Goal: Communication & Community: Ask a question

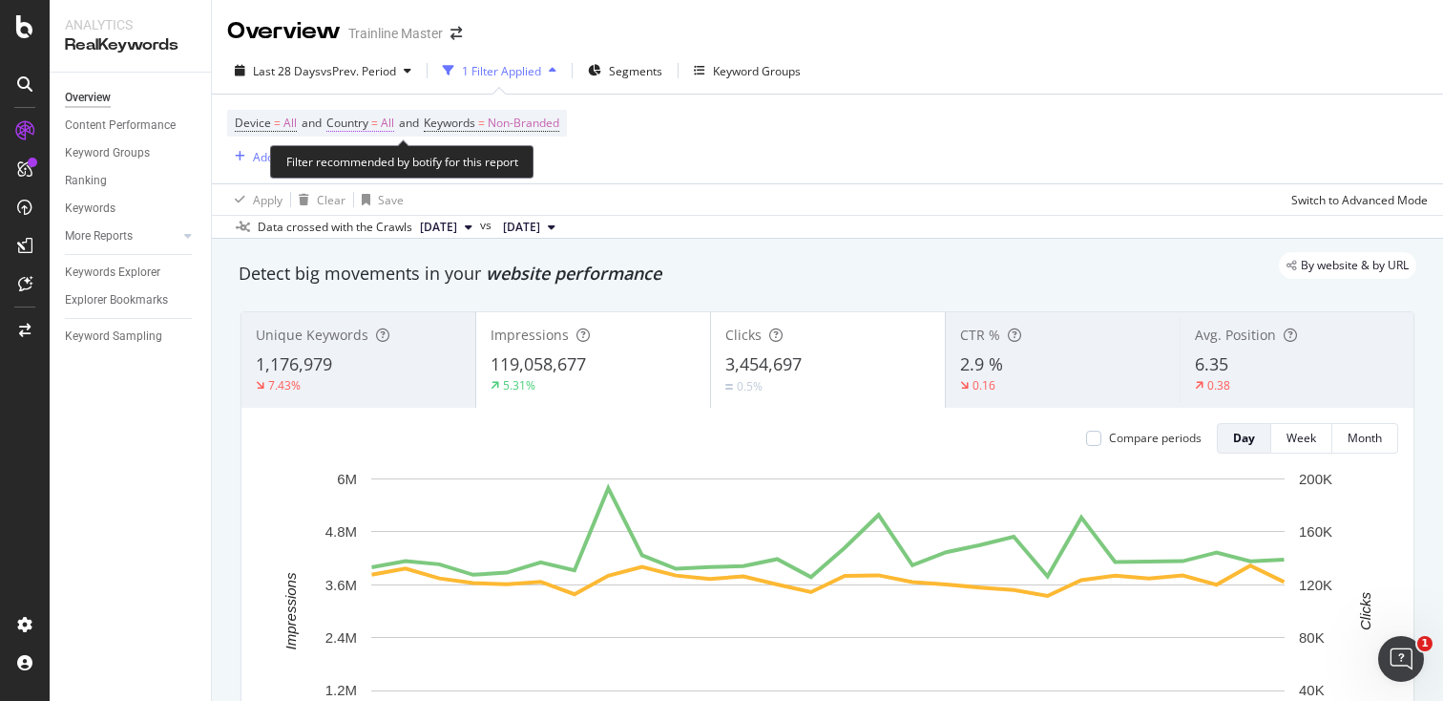
click at [378, 127] on span "=" at bounding box center [374, 123] width 7 height 16
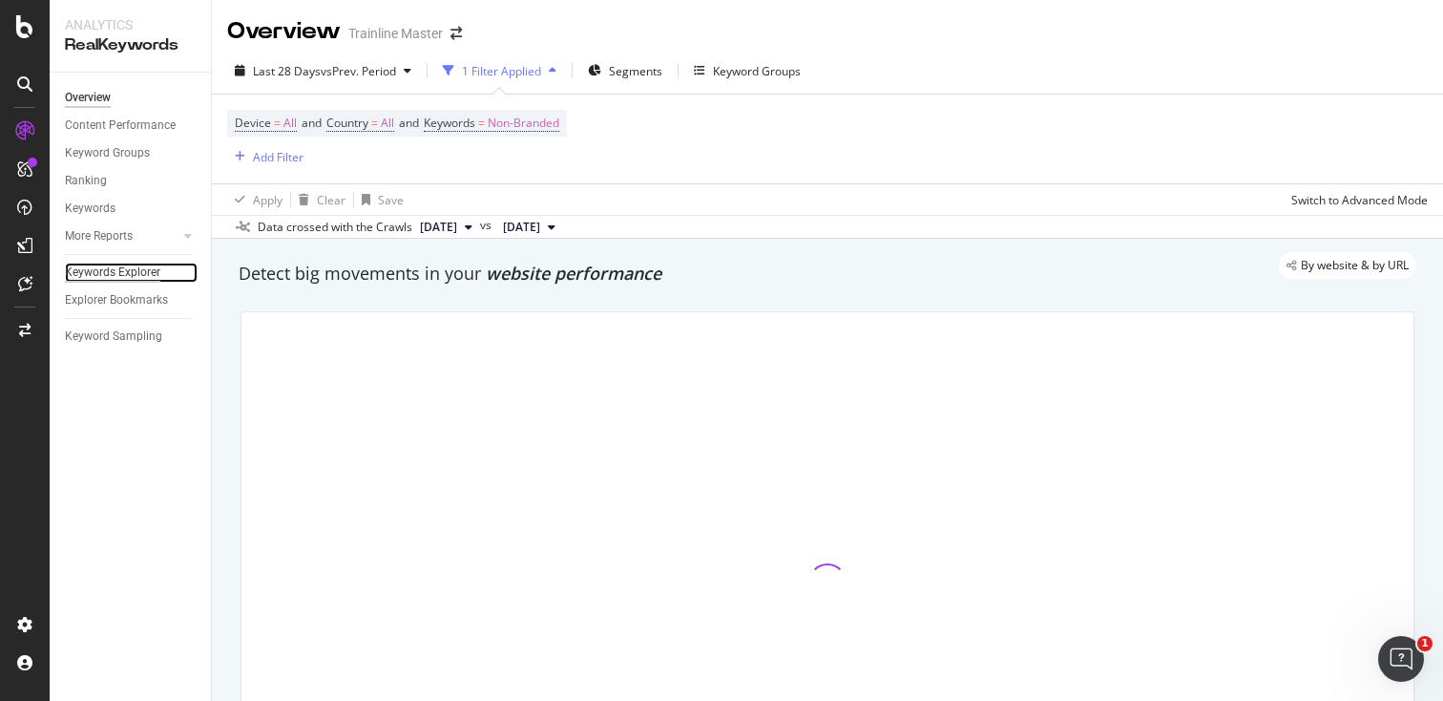
click at [128, 264] on div "Keywords Explorer" at bounding box center [112, 272] width 95 height 20
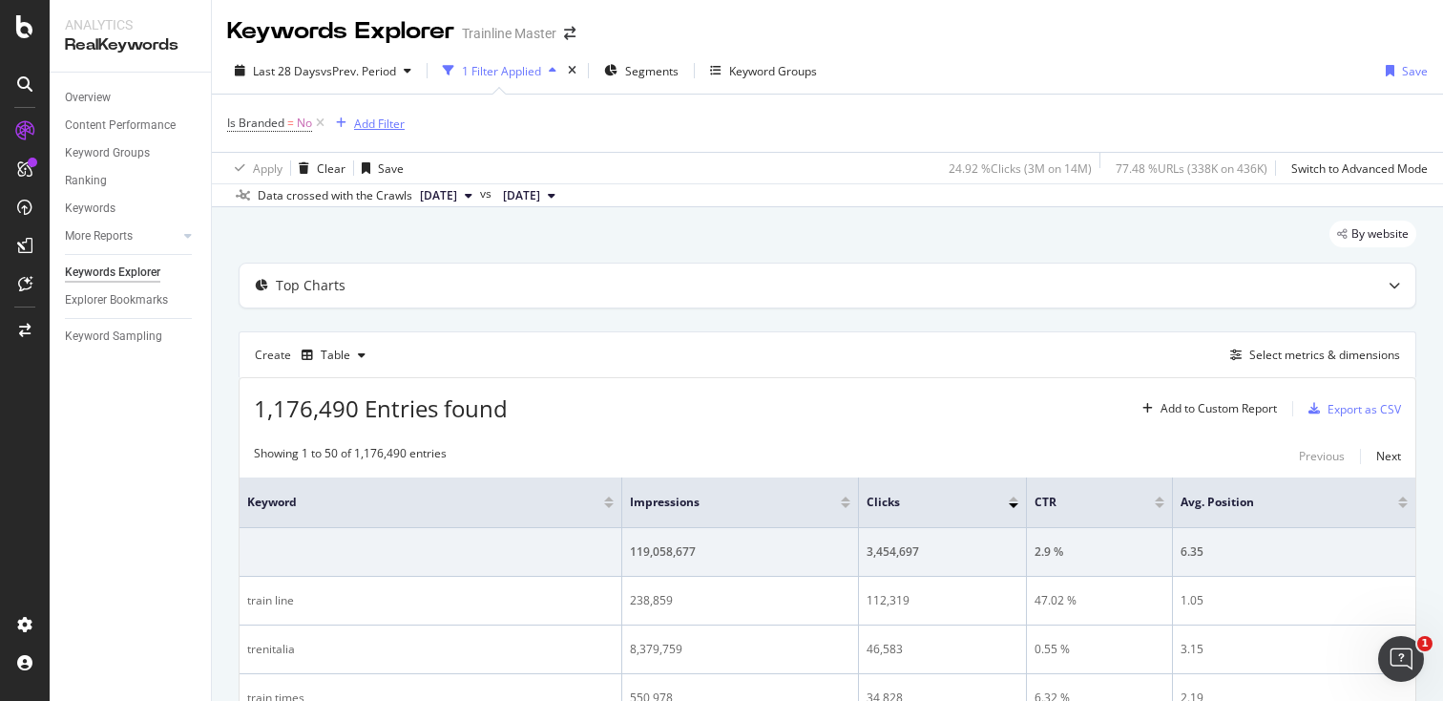
click at [353, 121] on div "button" at bounding box center [341, 122] width 26 height 11
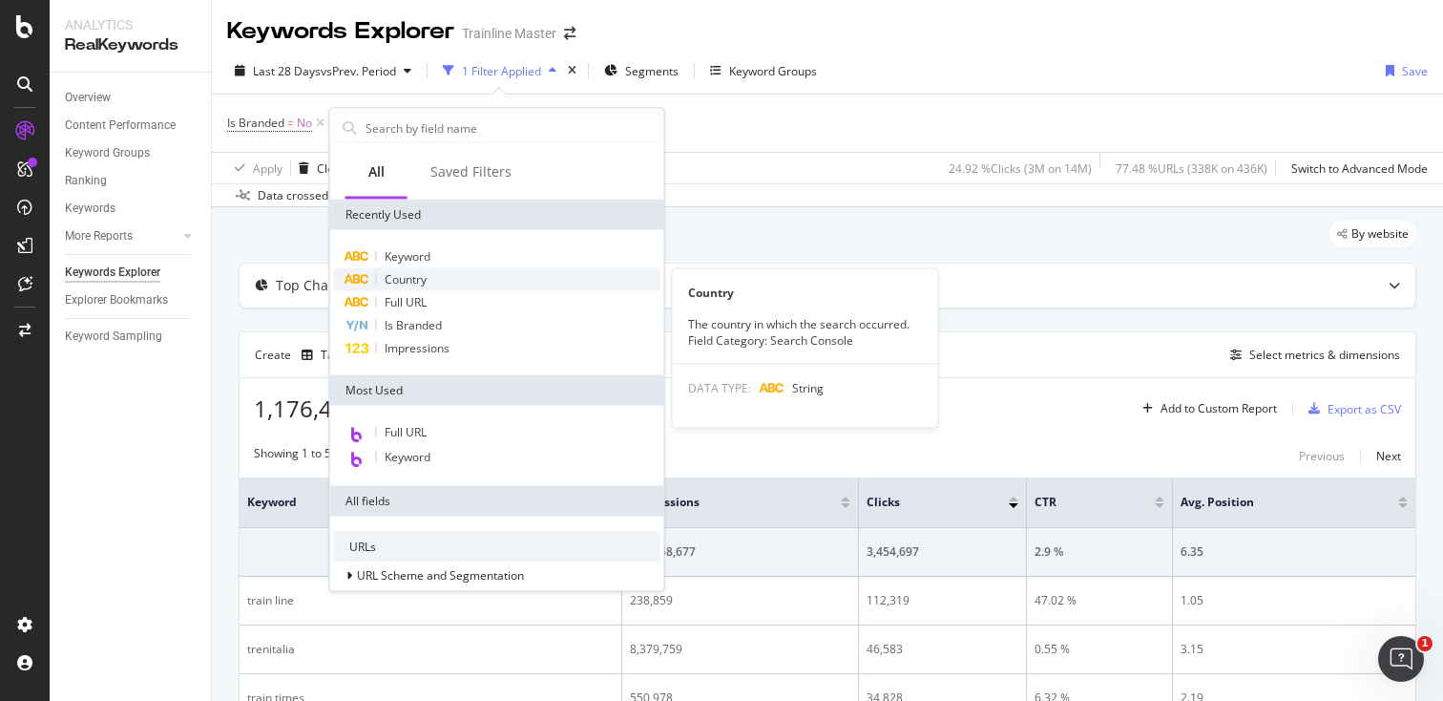
click at [413, 284] on span "Country" at bounding box center [406, 279] width 42 height 16
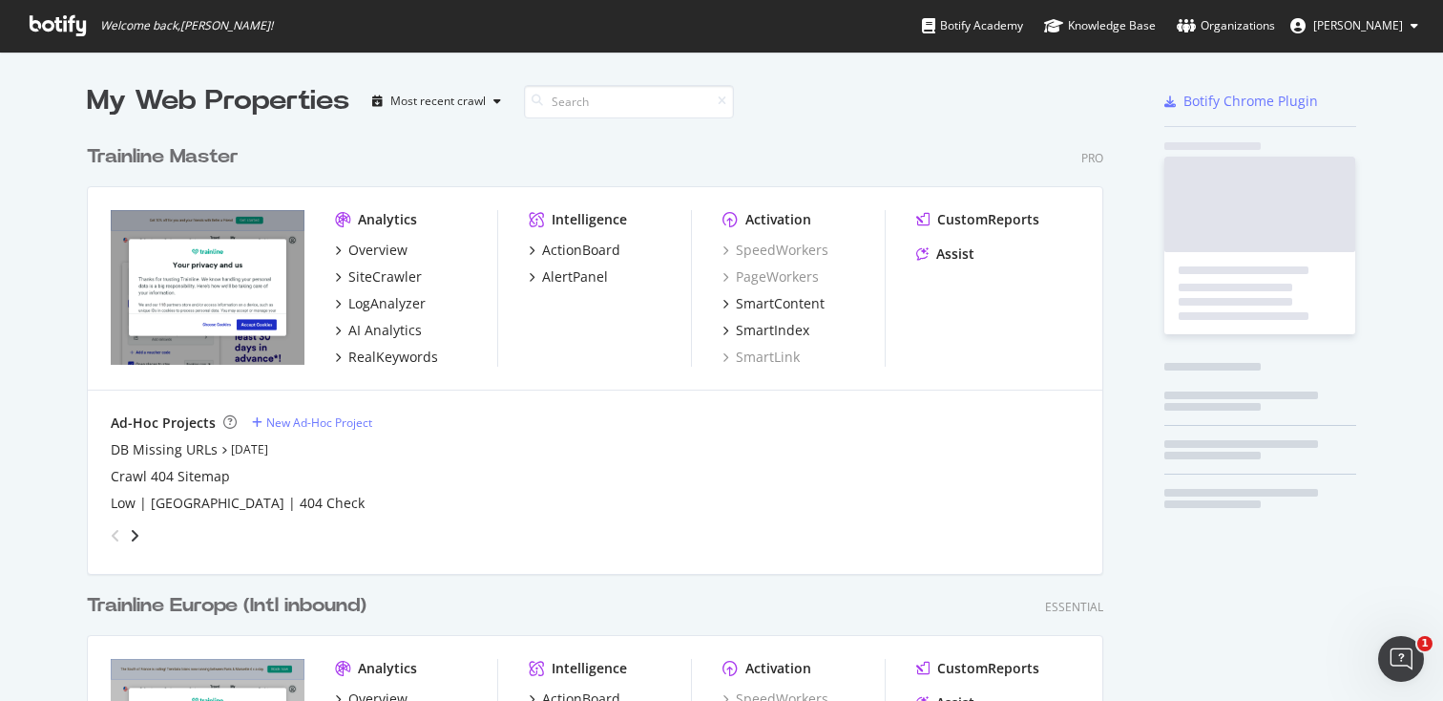
scroll to position [1143, 1032]
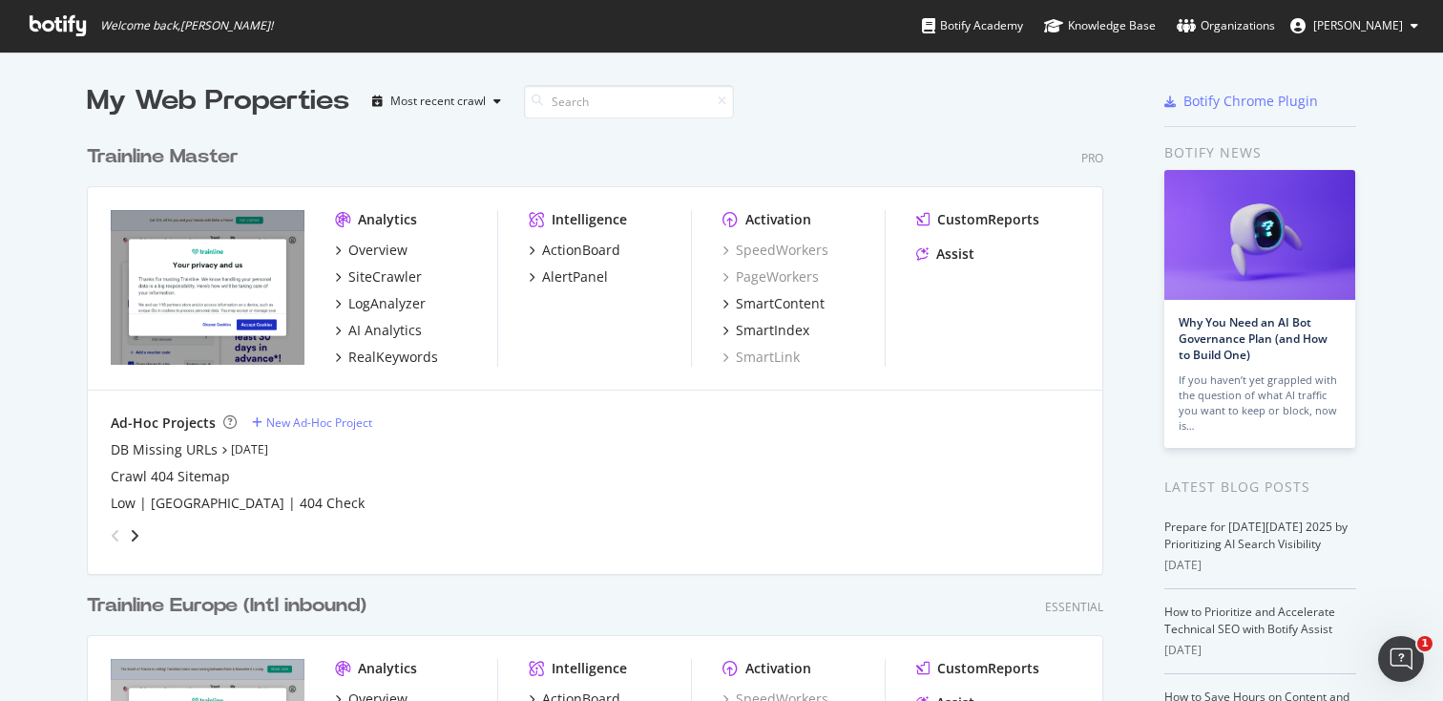
click at [216, 154] on div "Trainline Master" at bounding box center [163, 157] width 152 height 28
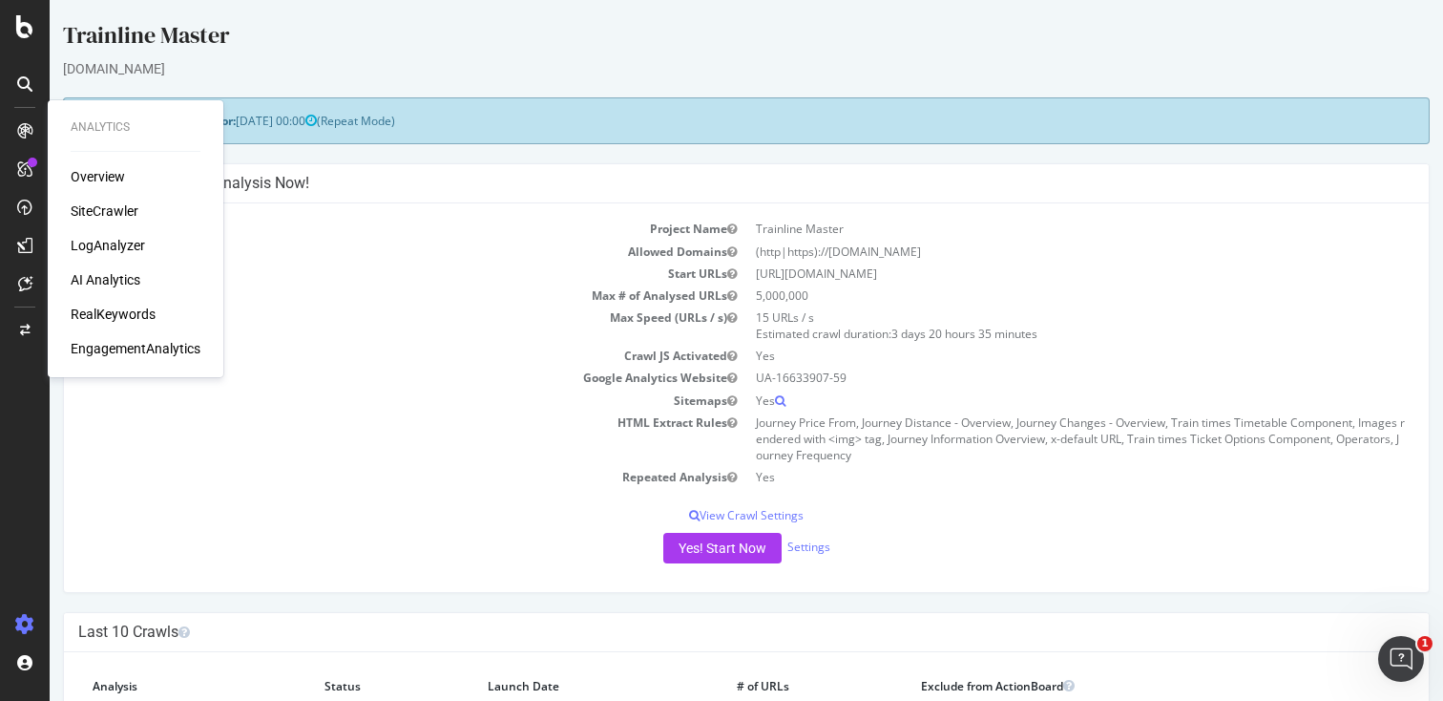
click at [114, 301] on div "Overview SiteCrawler LogAnalyzer AI Analytics RealKeywords EngagementAnalytics" at bounding box center [136, 262] width 130 height 191
click at [114, 308] on div "RealKeywords" at bounding box center [113, 313] width 85 height 19
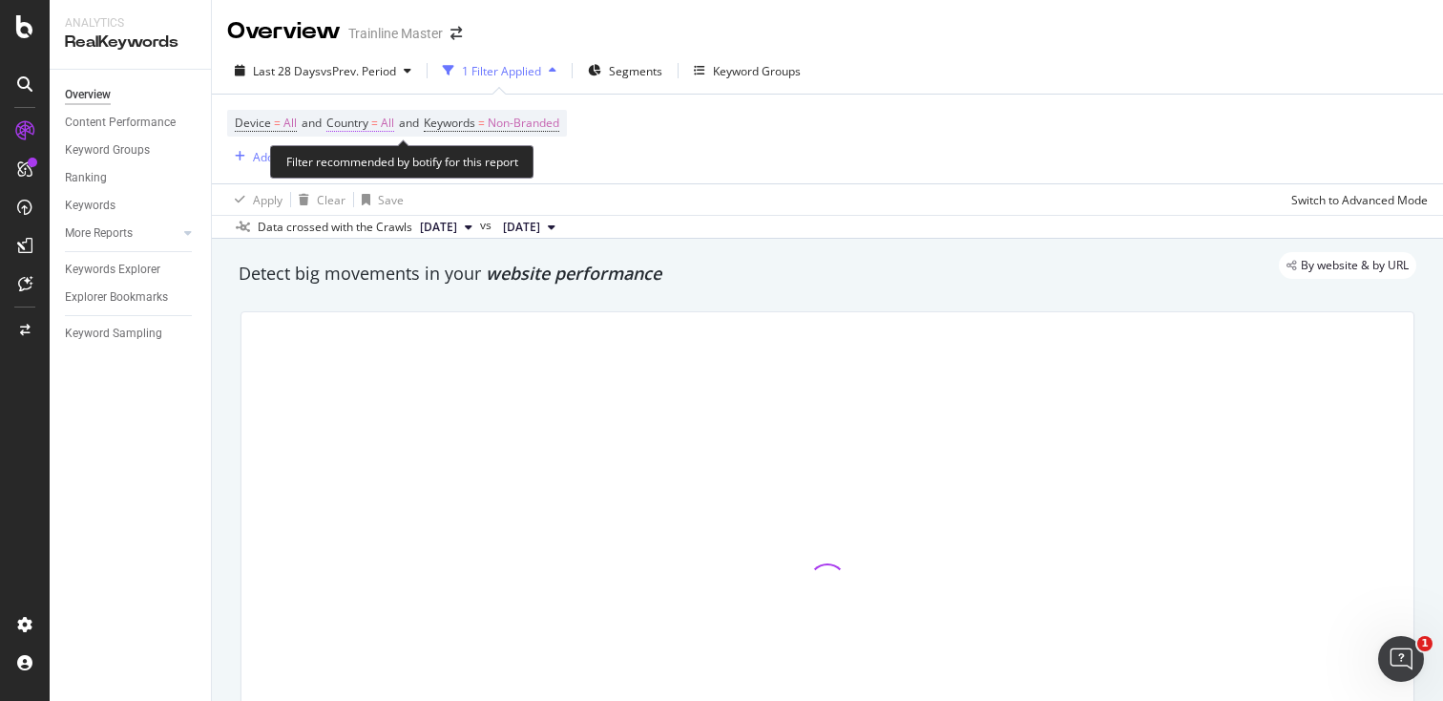
click at [368, 128] on span "Country" at bounding box center [347, 123] width 42 height 16
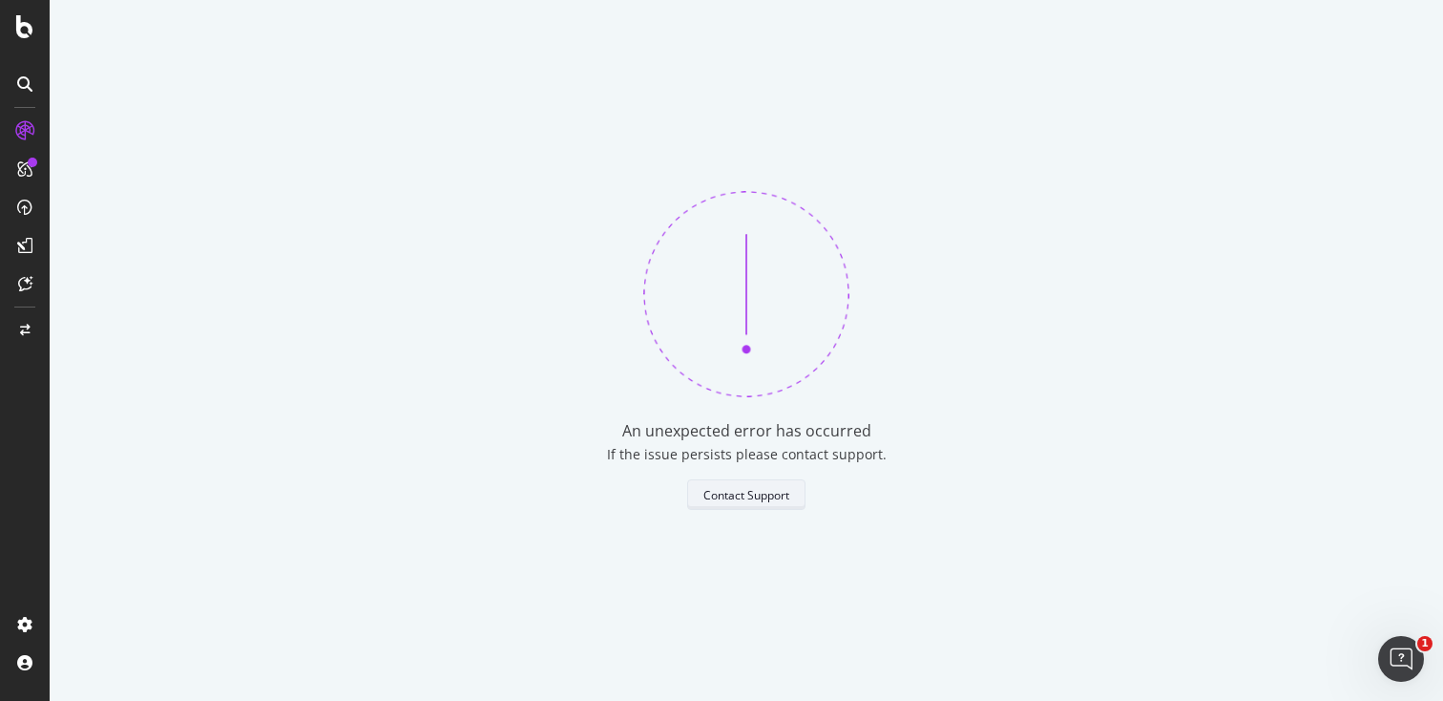
click at [778, 492] on div "Contact Support" at bounding box center [746, 495] width 86 height 16
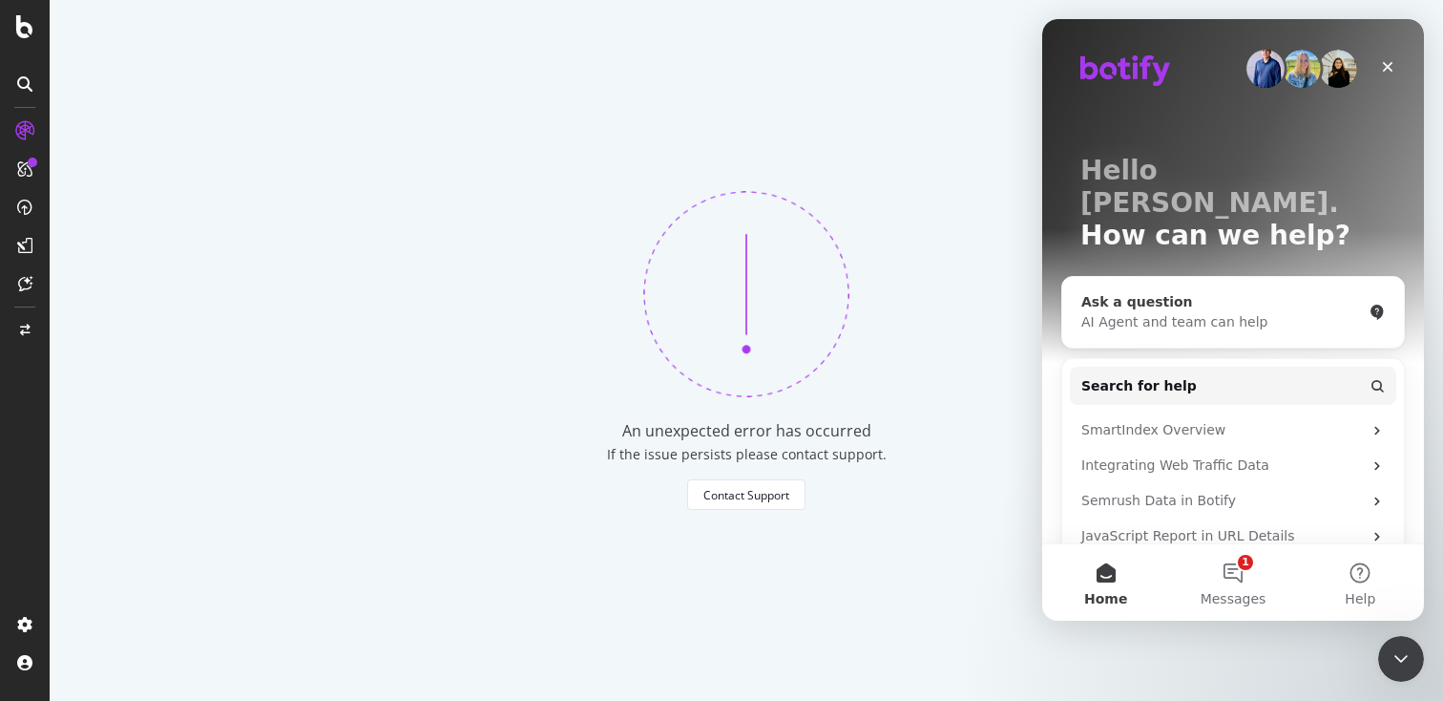
click at [1145, 312] on div "AI Agent and team can help" at bounding box center [1221, 322] width 281 height 20
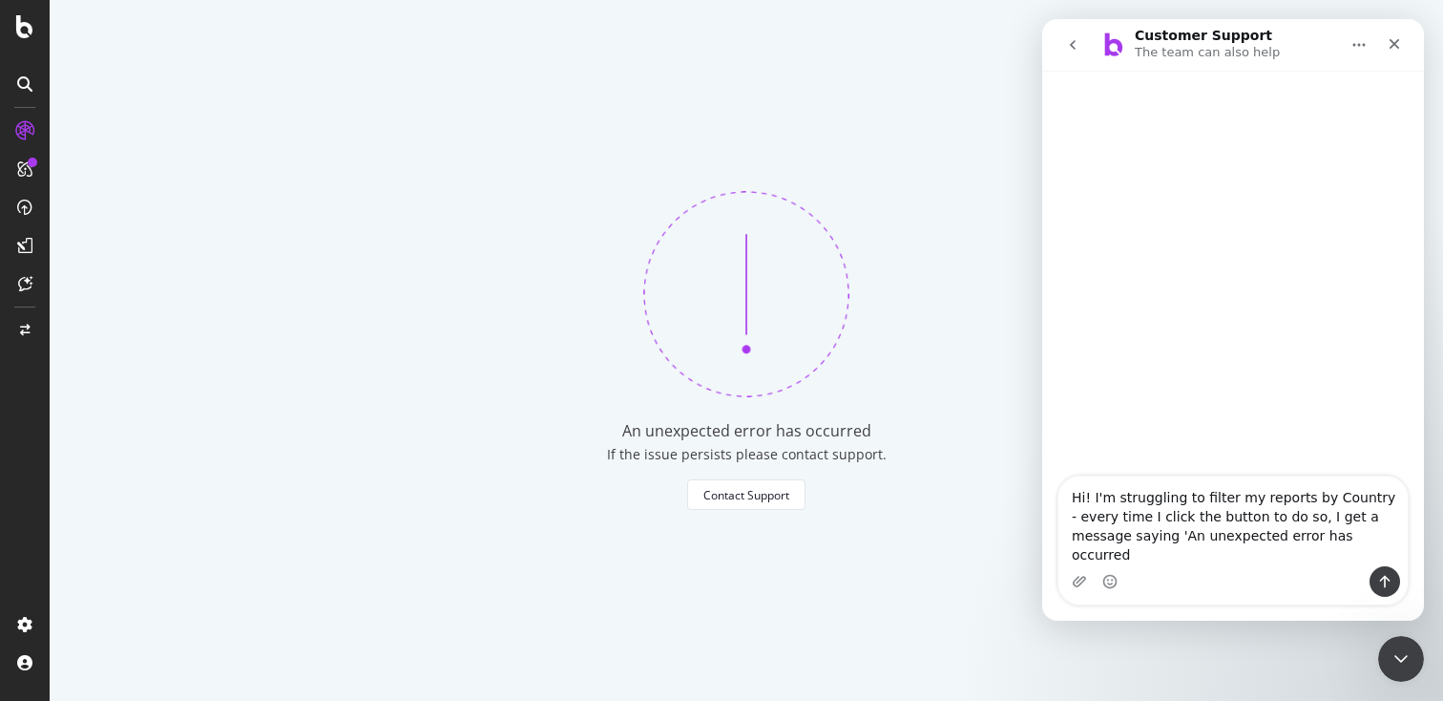
type textarea "Hi! I'm struggling to filter my reports by Country - every time I click the but…"
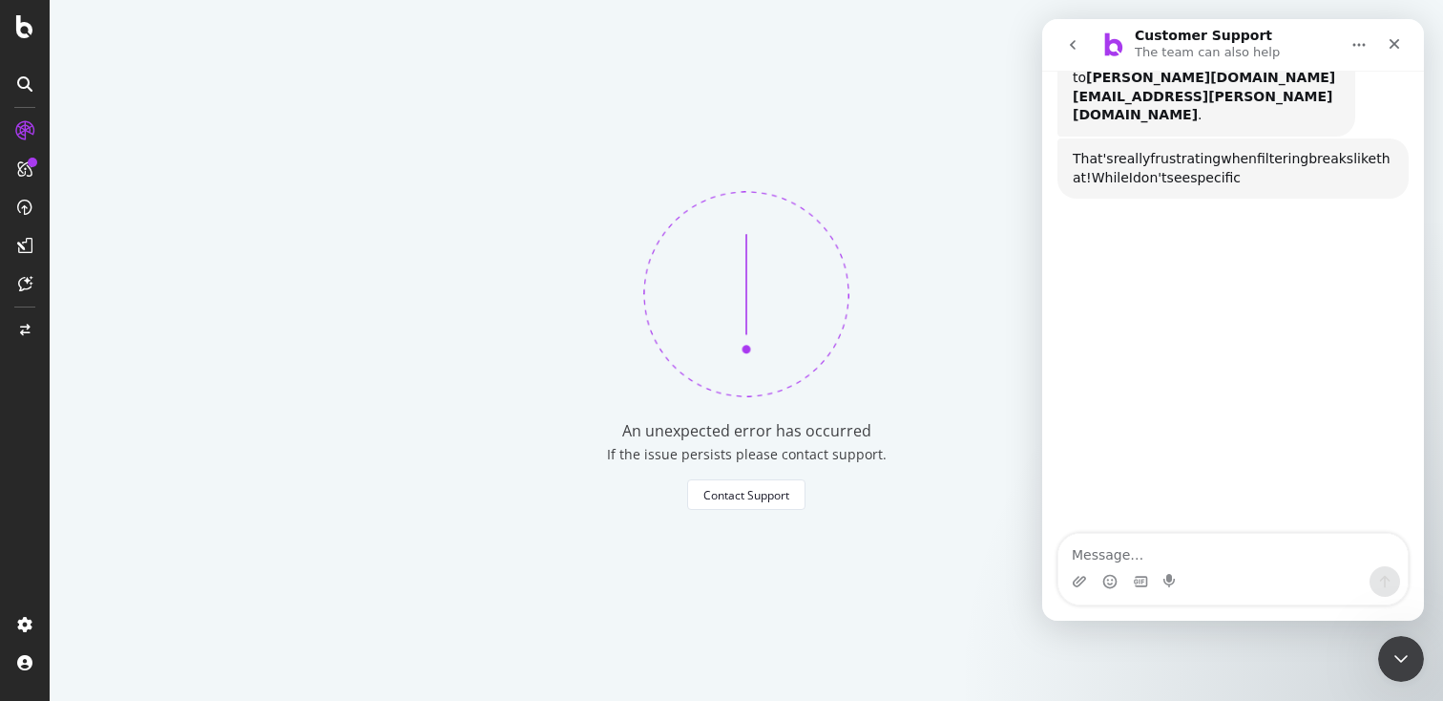
scroll to position [305, 0]
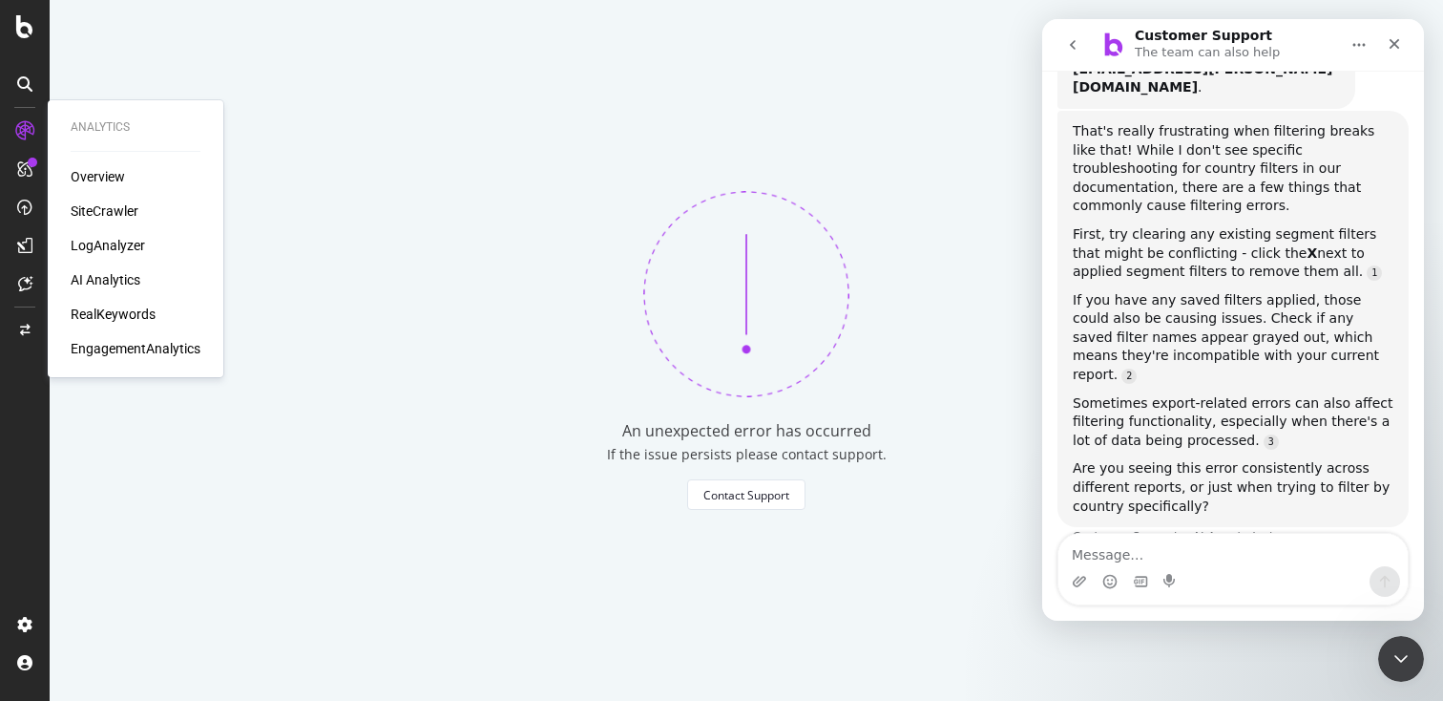
click at [45, 133] on link at bounding box center [25, 130] width 46 height 31
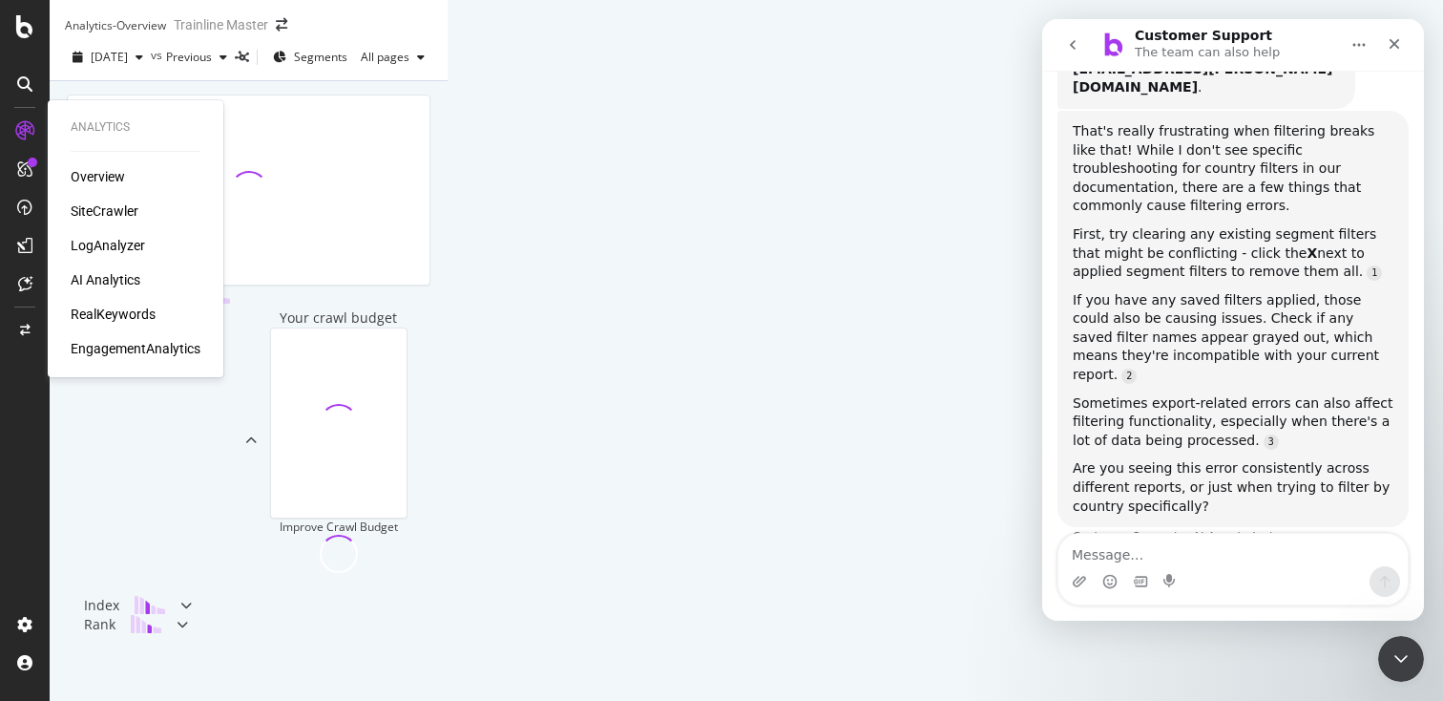
click at [134, 314] on div "RealKeywords" at bounding box center [113, 313] width 85 height 19
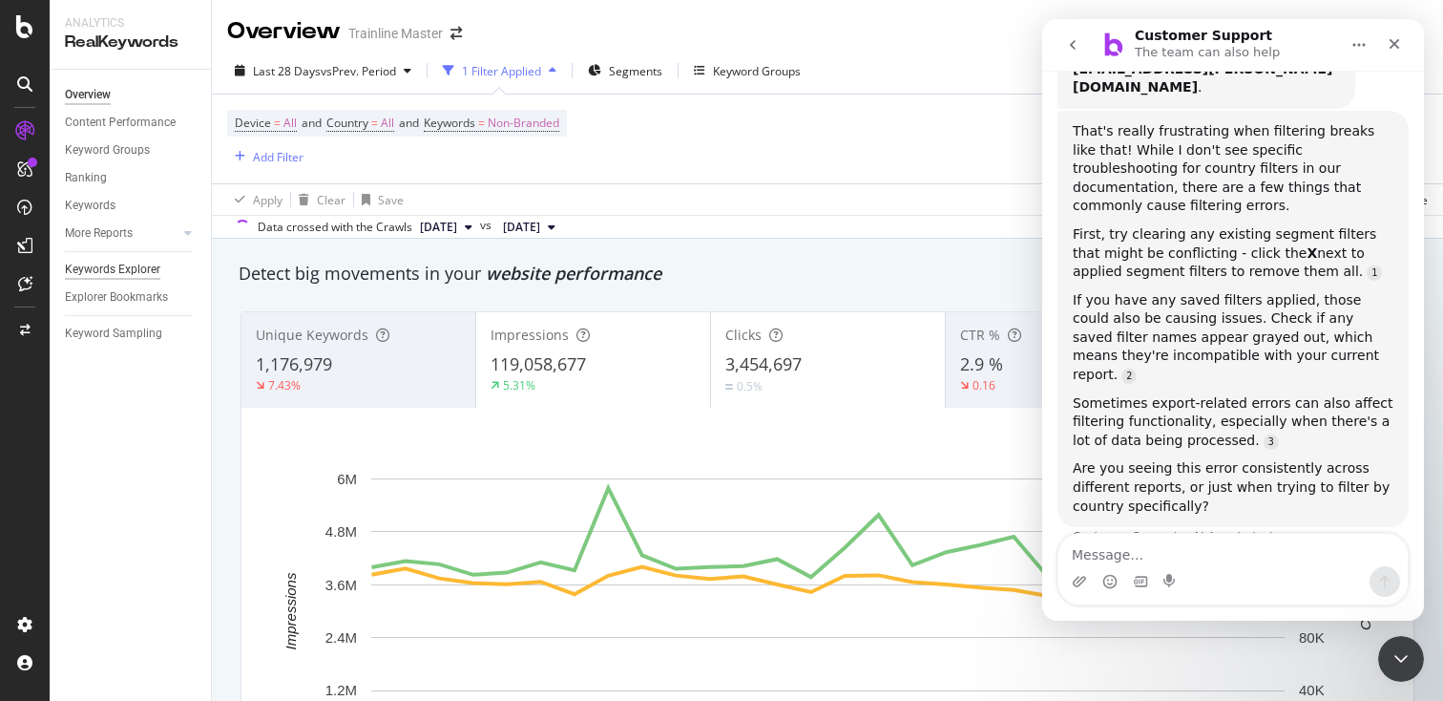
click at [141, 265] on div "Keywords Explorer" at bounding box center [112, 270] width 95 height 20
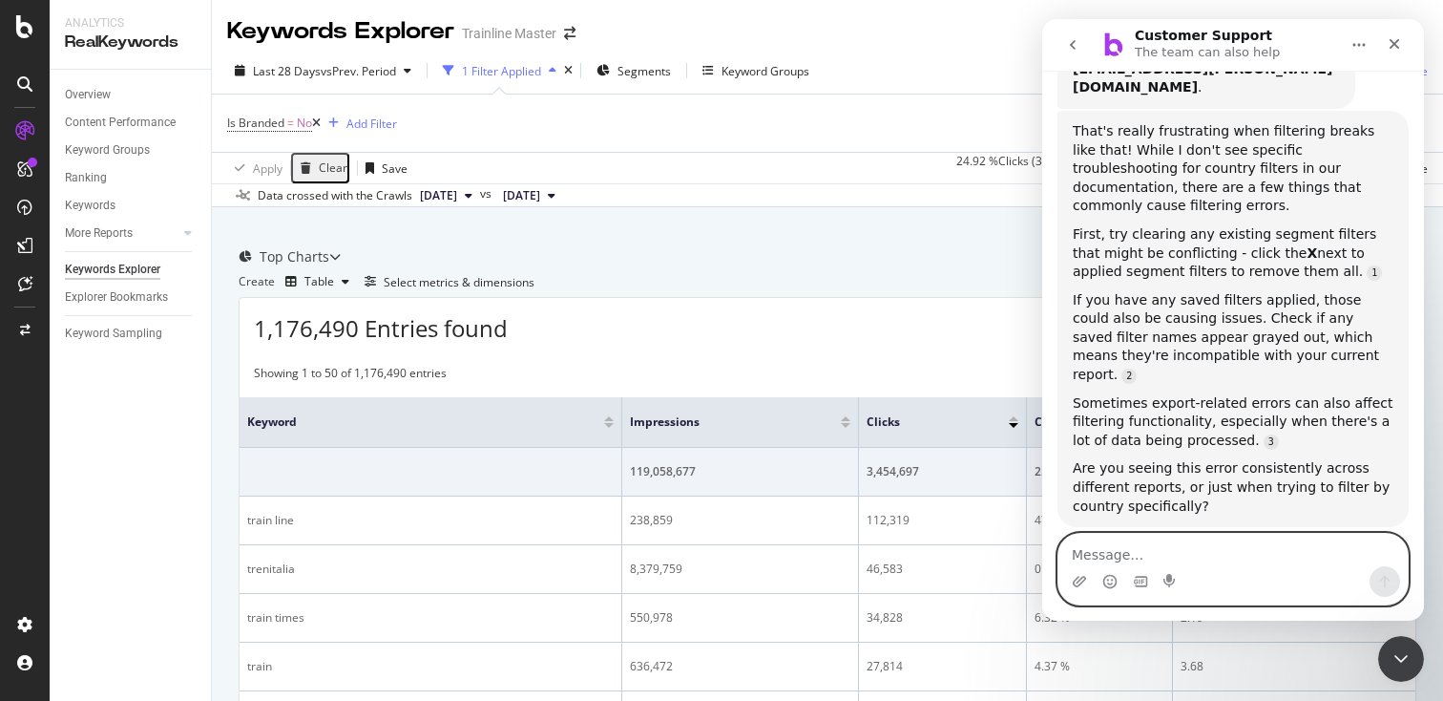
click at [1129, 537] on textarea "Message…" at bounding box center [1232, 549] width 349 height 32
type textarea "M"
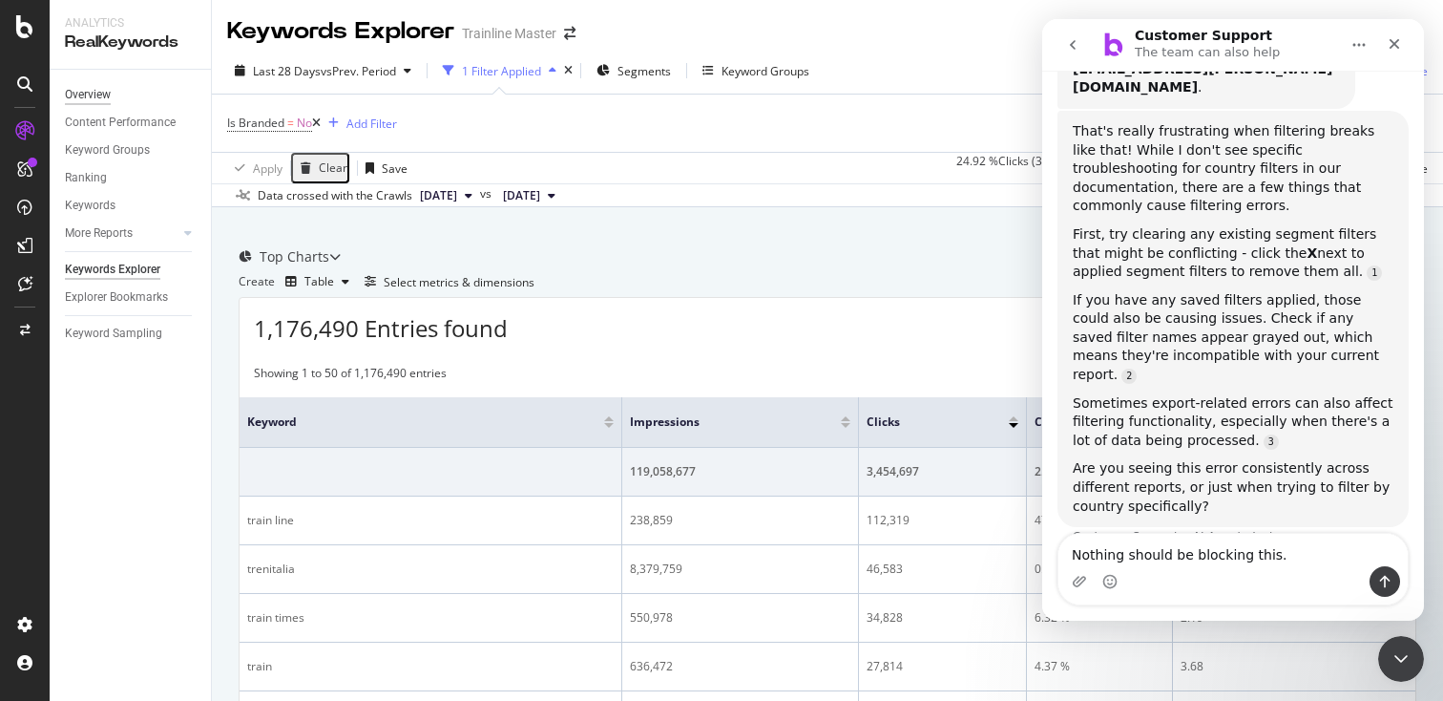
click at [87, 95] on div "Overview" at bounding box center [88, 95] width 46 height 20
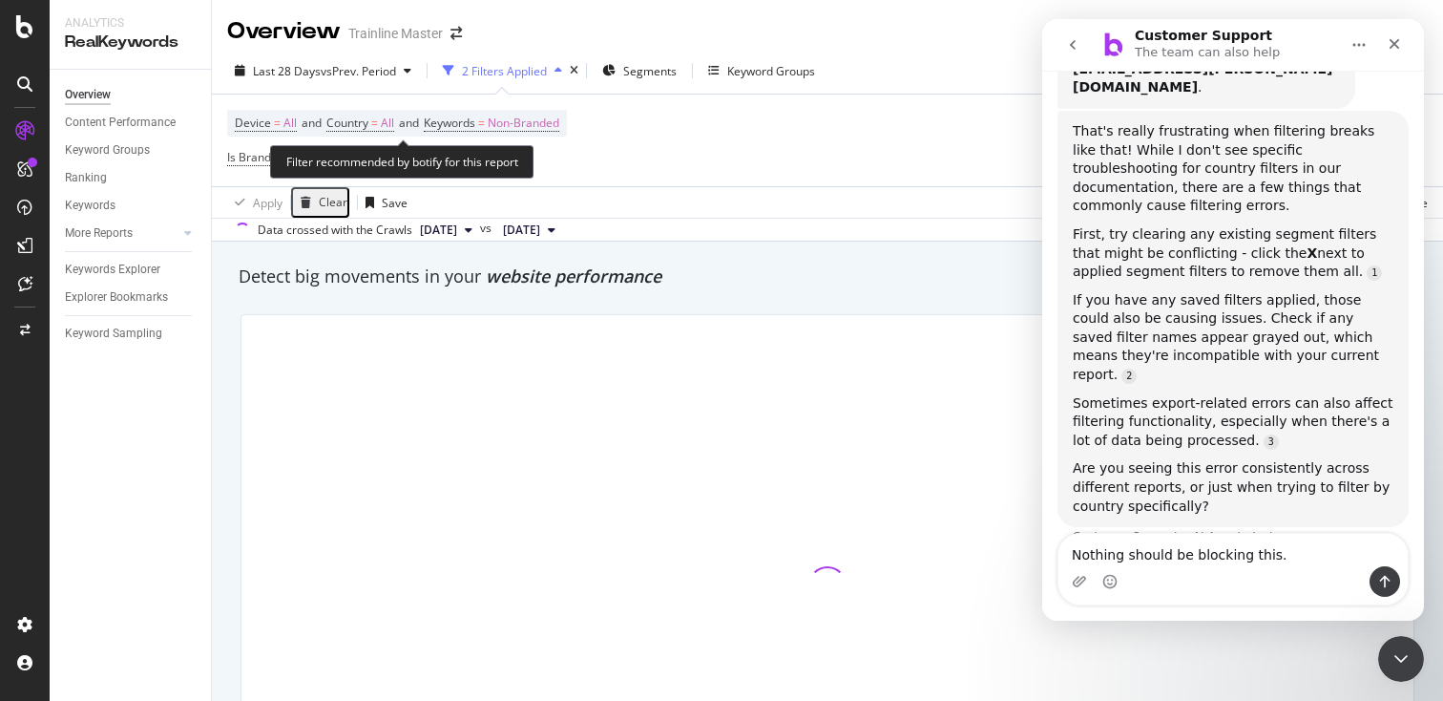
click at [276, 133] on span "Device = All and Country = All and Keywords = Non-Branded" at bounding box center [397, 123] width 324 height 27
click at [271, 119] on span "Device = All" at bounding box center [266, 123] width 62 height 17
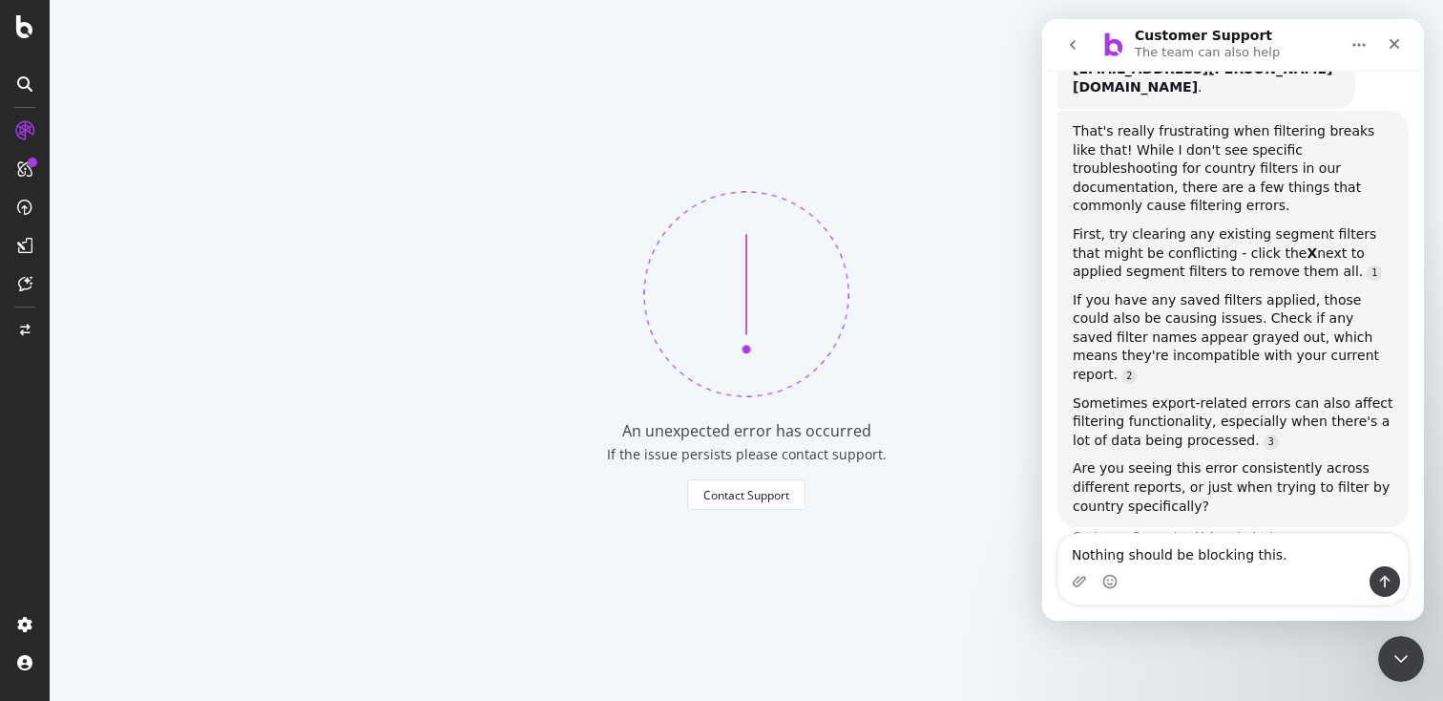
click at [1327, 573] on div "Intercom messenger" at bounding box center [1232, 581] width 349 height 31
click at [1304, 557] on textarea "Nothing should be blocking this." at bounding box center [1232, 549] width 349 height 32
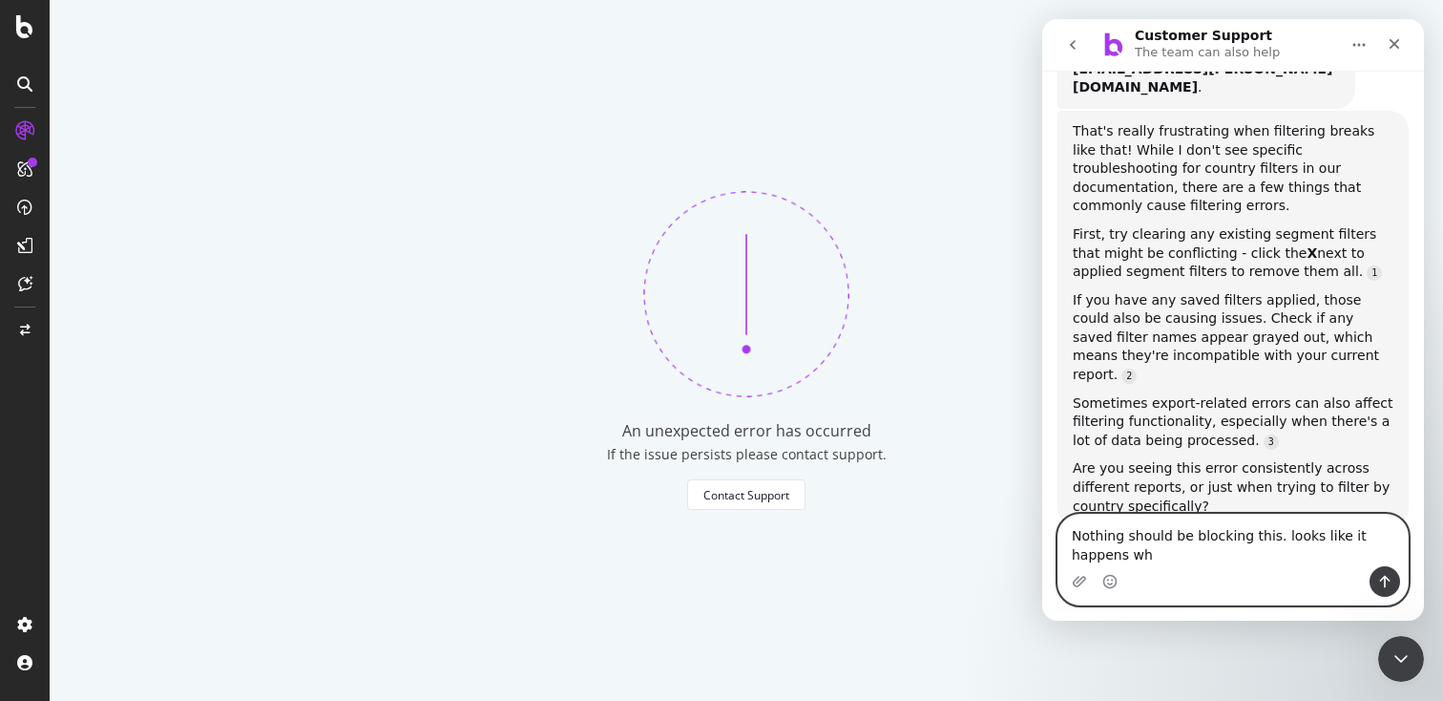
scroll to position [297, 0]
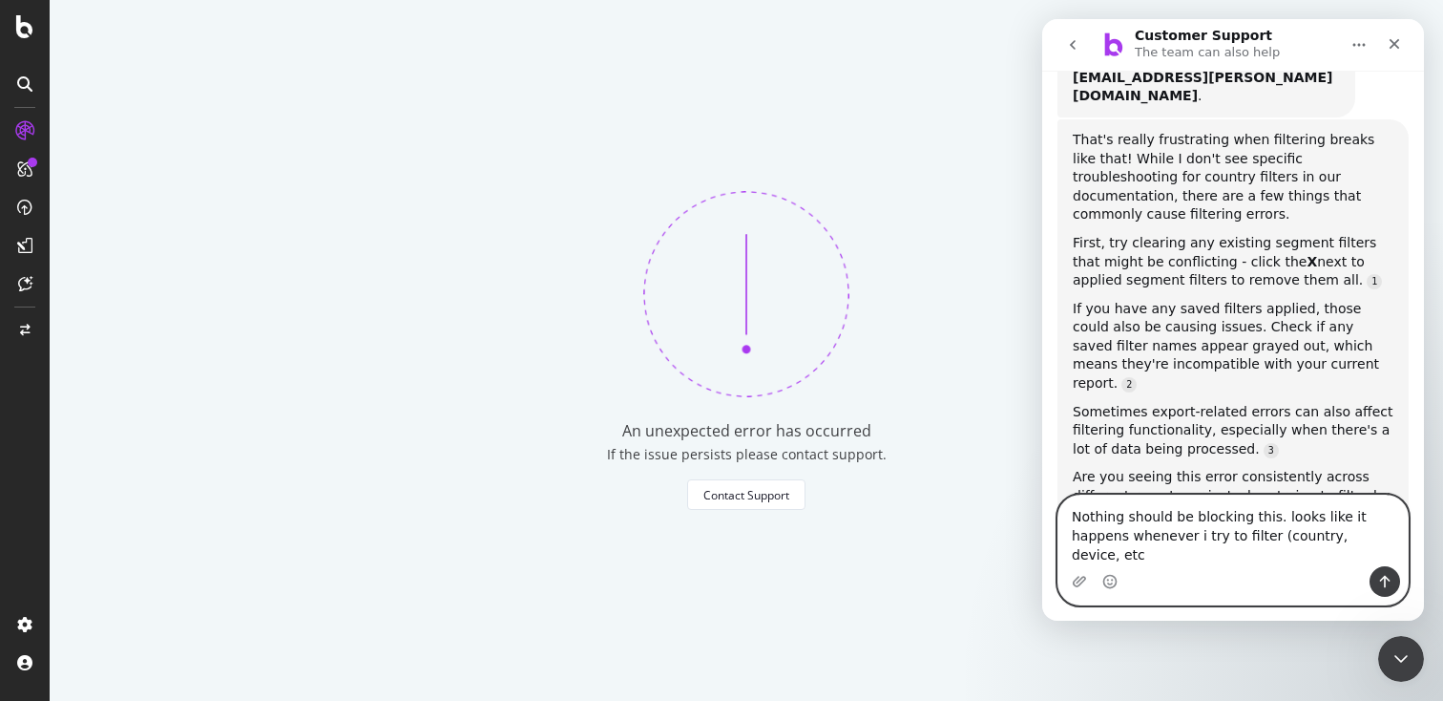
type textarea "Nothing should be blocking this. looks like it happens whenever i try to filter…"
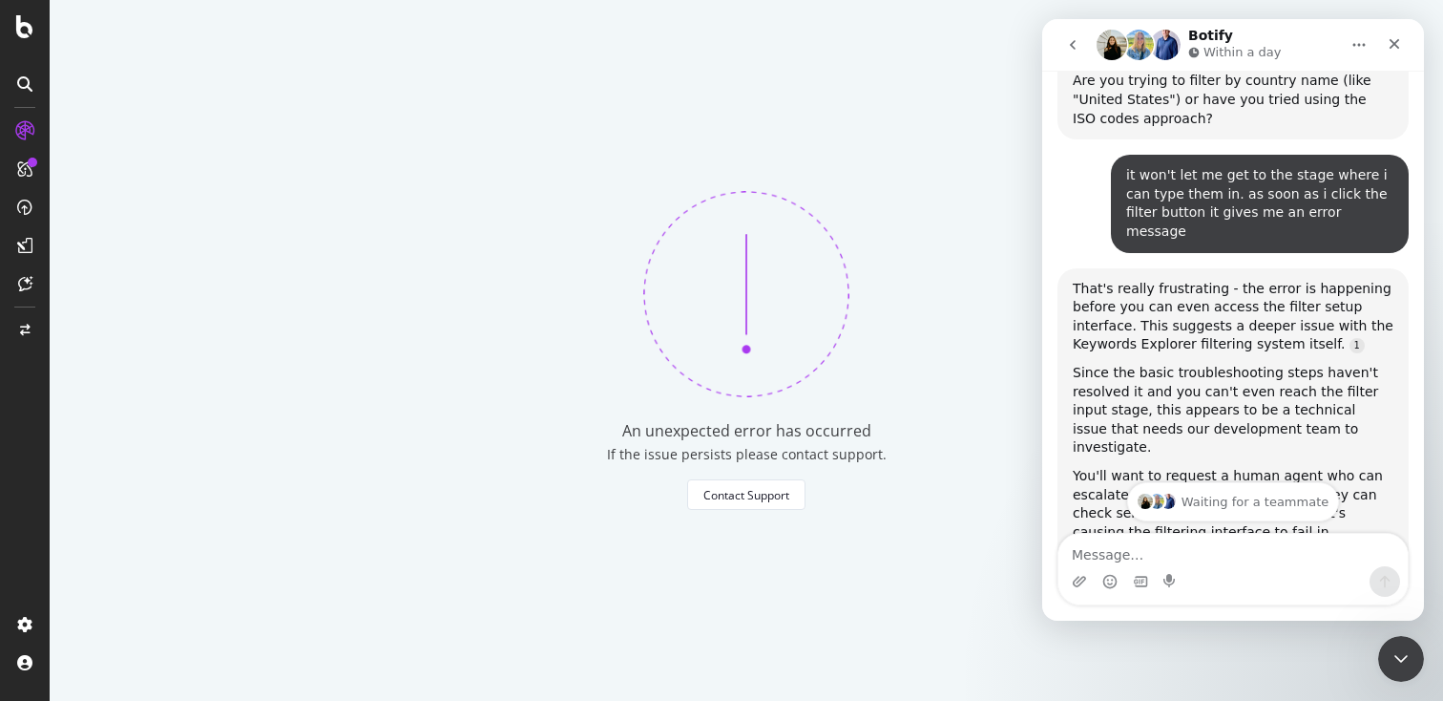
scroll to position [2256, 0]
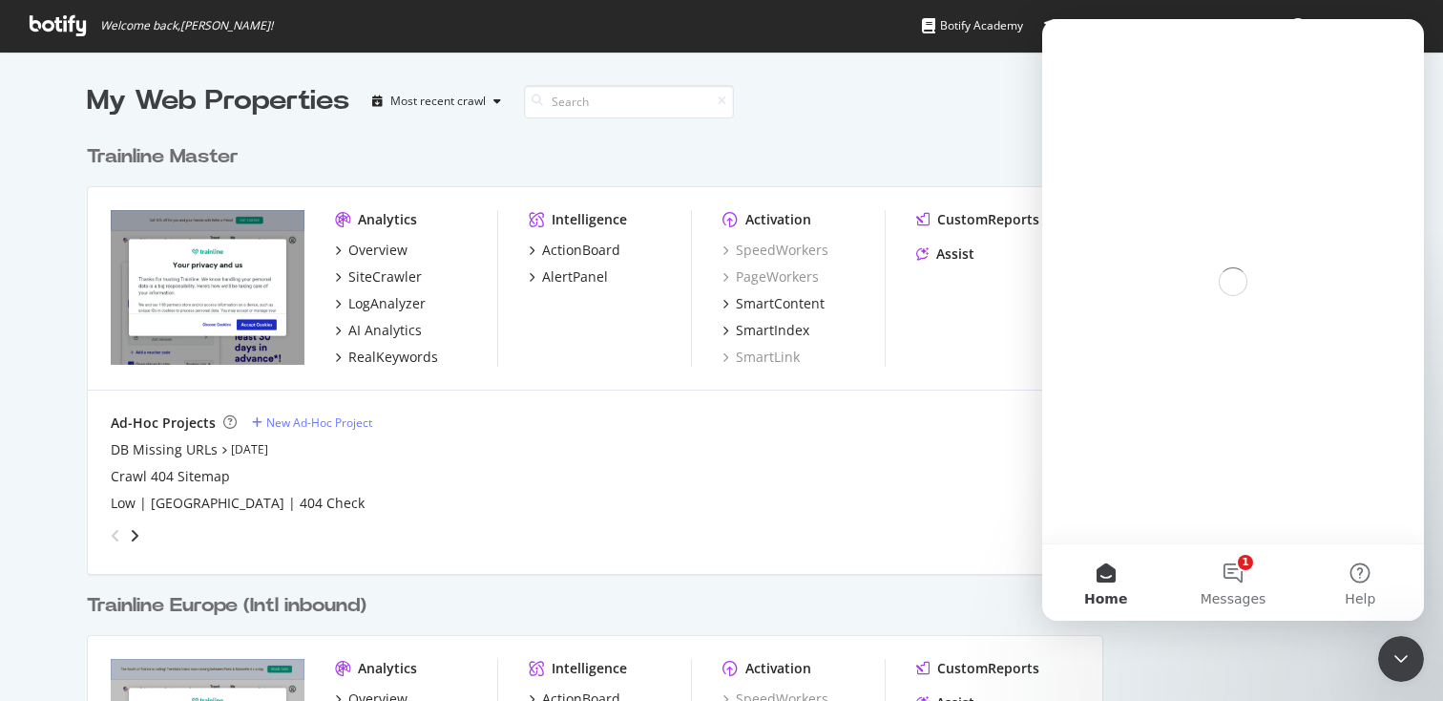
scroll to position [1143, 1032]
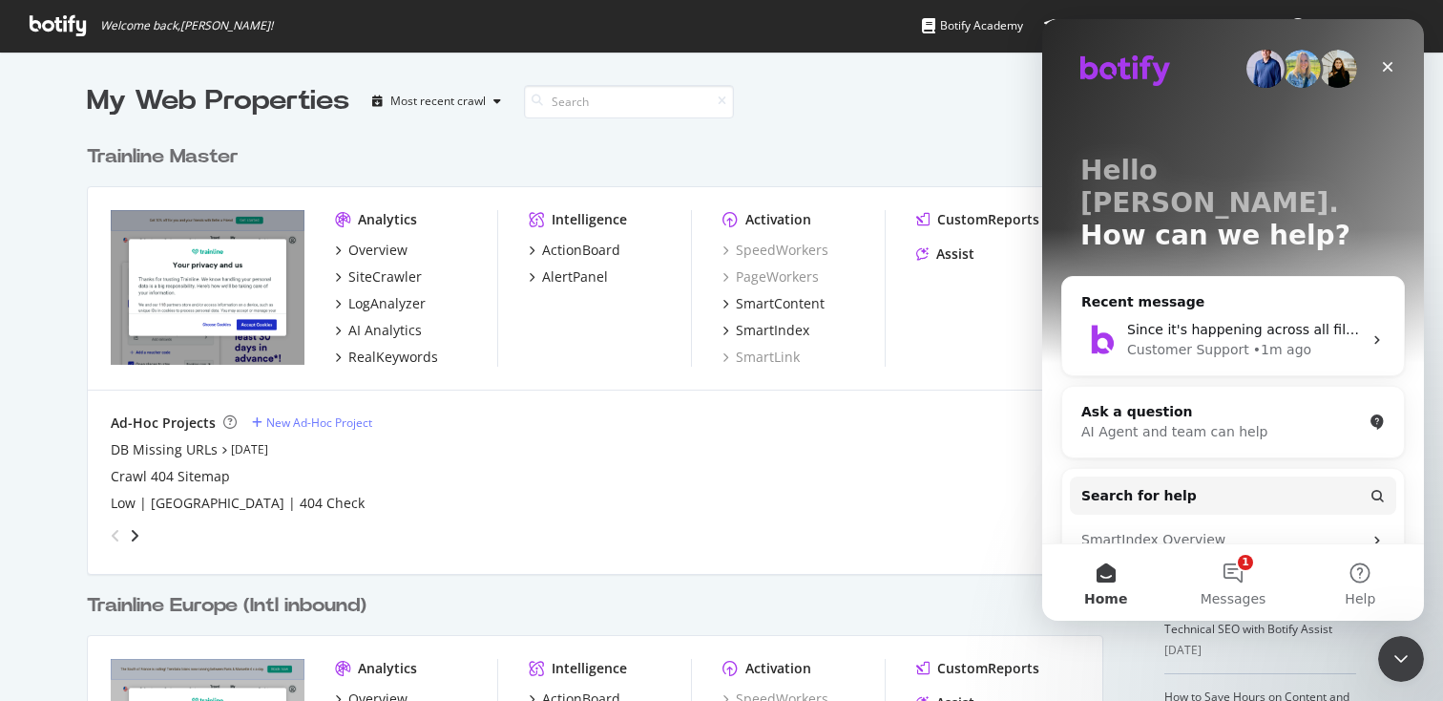
click at [226, 146] on div "Trainline Master" at bounding box center [163, 157] width 152 height 28
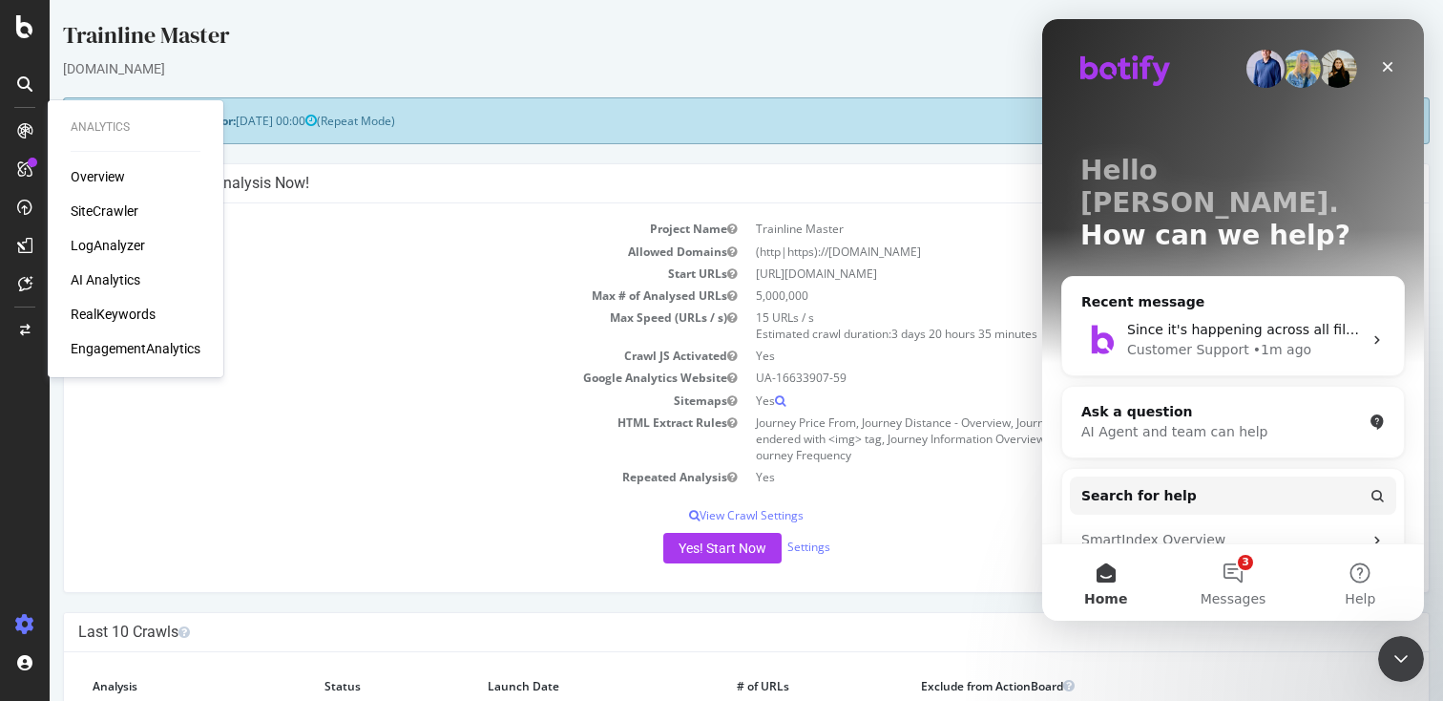
click at [115, 312] on div "RealKeywords" at bounding box center [113, 313] width 85 height 19
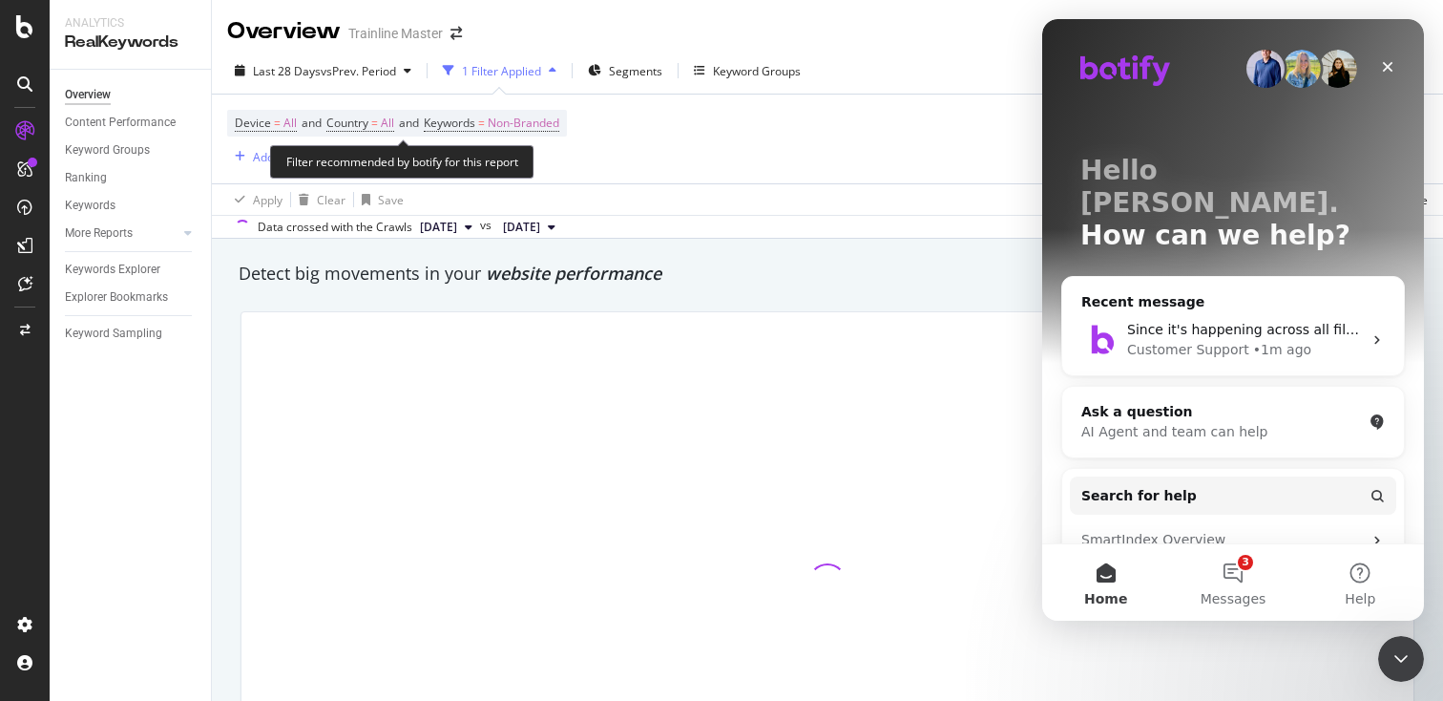
click at [322, 120] on span "Device = All and" at bounding box center [278, 123] width 87 height 17
click at [349, 120] on span "Country" at bounding box center [347, 123] width 42 height 16
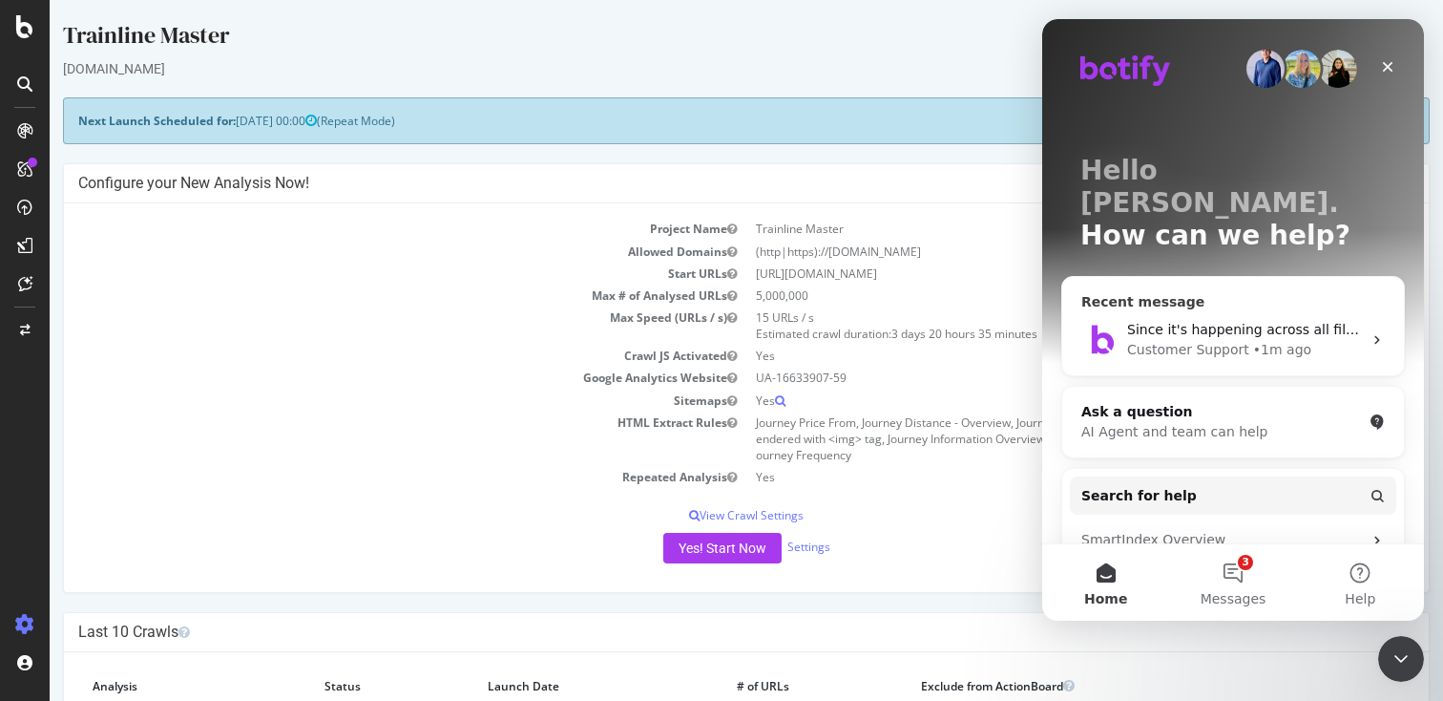
click at [1274, 304] on div "Since it's happening across all filter types, this sounds like a broader filter…" at bounding box center [1233, 339] width 342 height 71
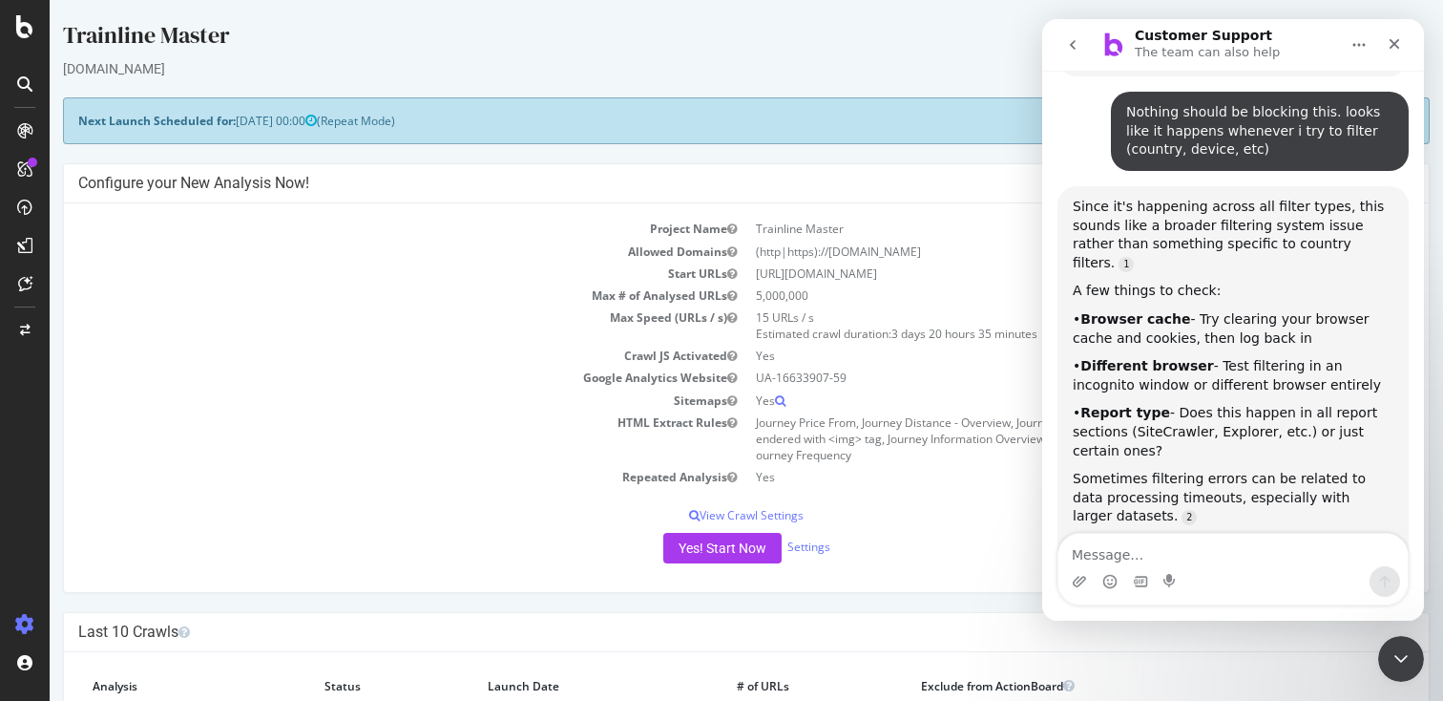
scroll to position [774, 0]
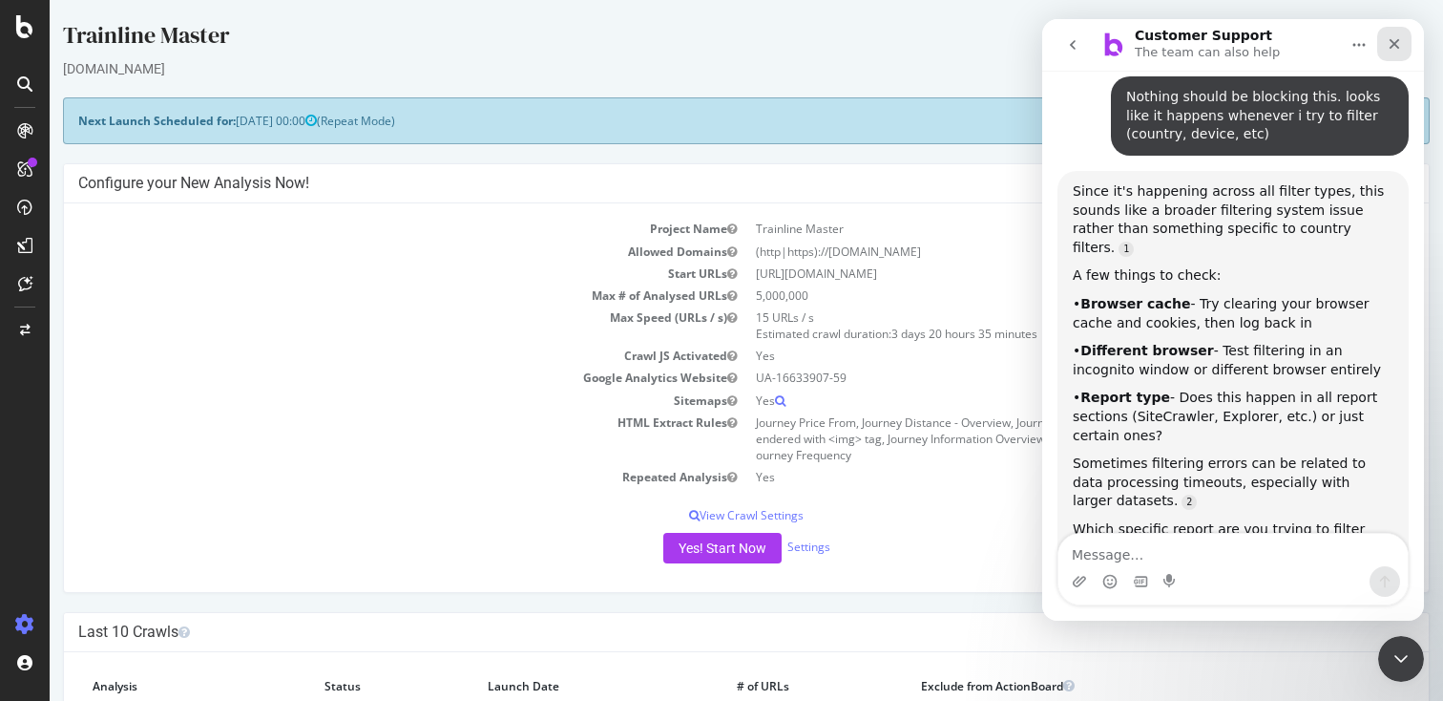
click at [1404, 38] on div "Close" at bounding box center [1394, 44] width 34 height 34
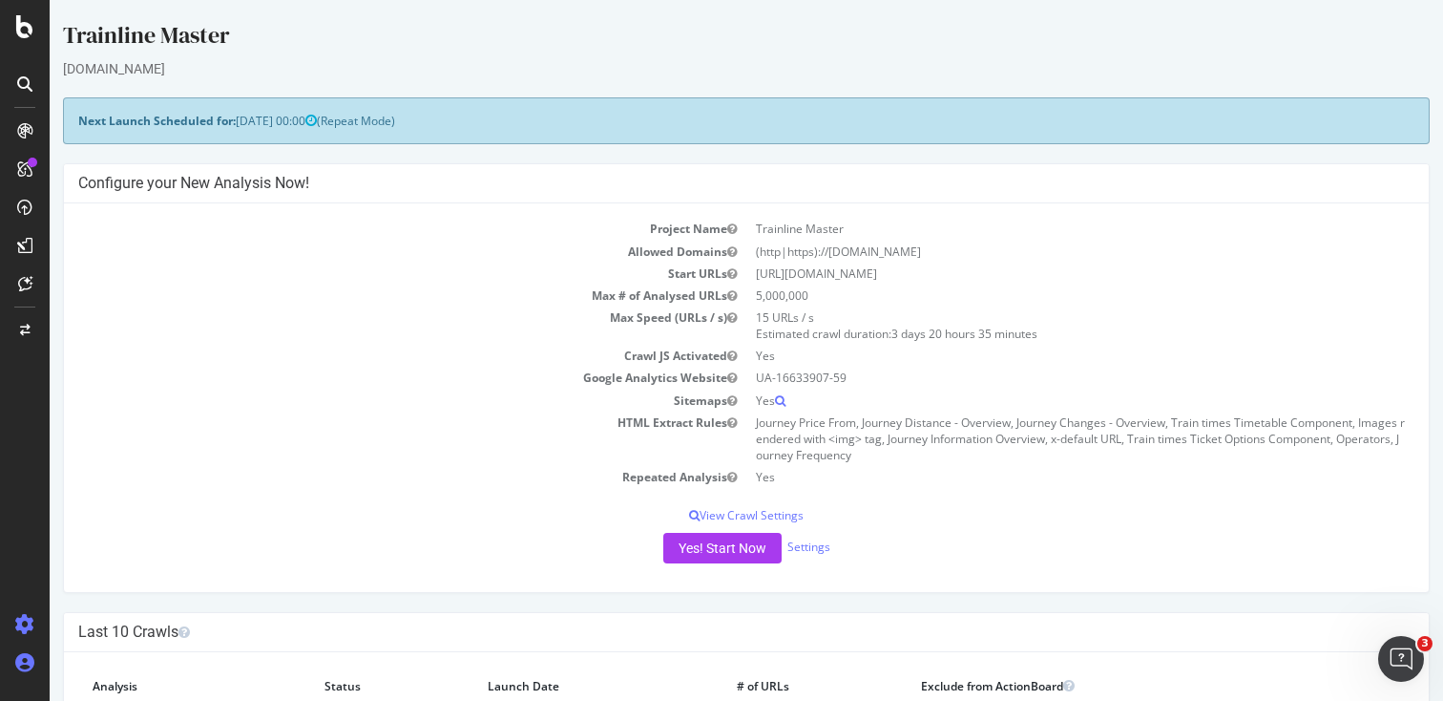
click at [12, 661] on div at bounding box center [25, 662] width 46 height 31
click at [40, 661] on div at bounding box center [25, 662] width 46 height 31
click at [31, 661] on icon at bounding box center [24, 662] width 19 height 19
click at [32, 661] on icon at bounding box center [24, 662] width 19 height 19
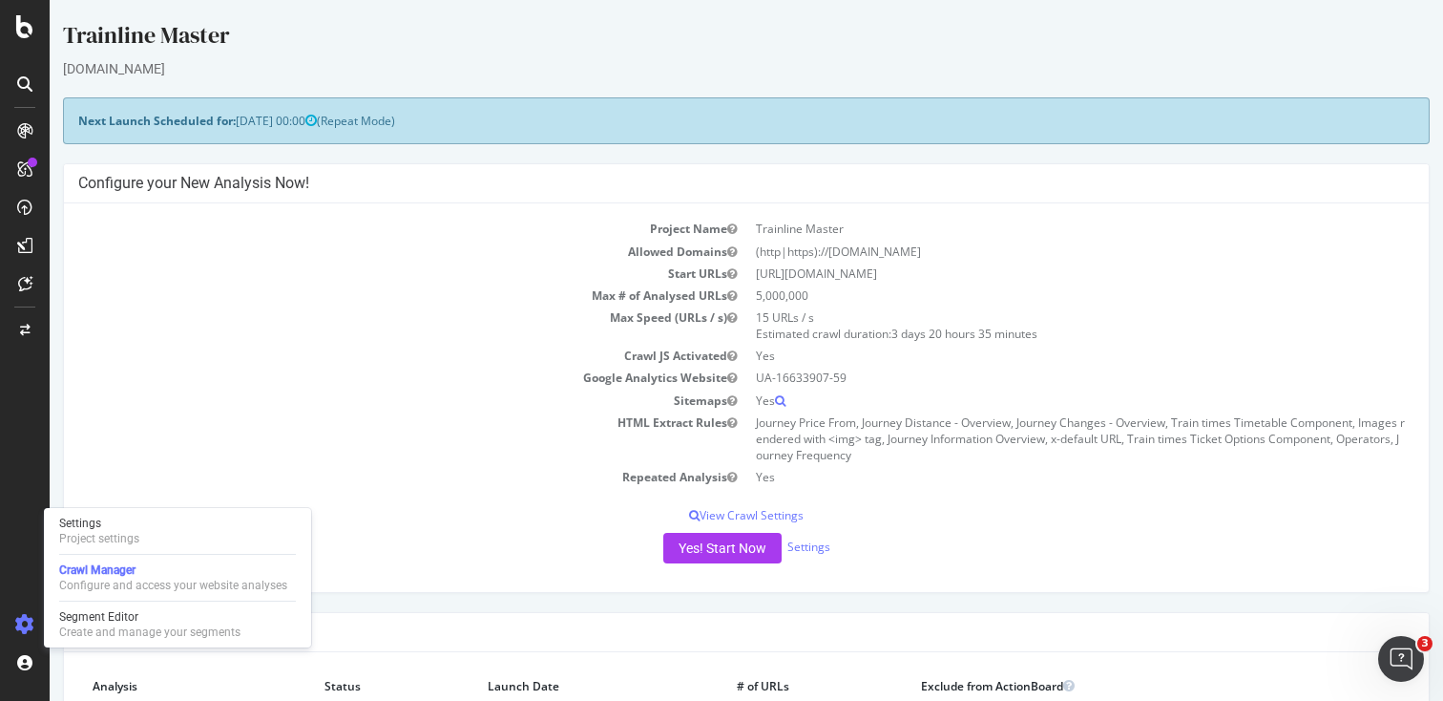
click at [32, 642] on div at bounding box center [25, 628] width 46 height 38
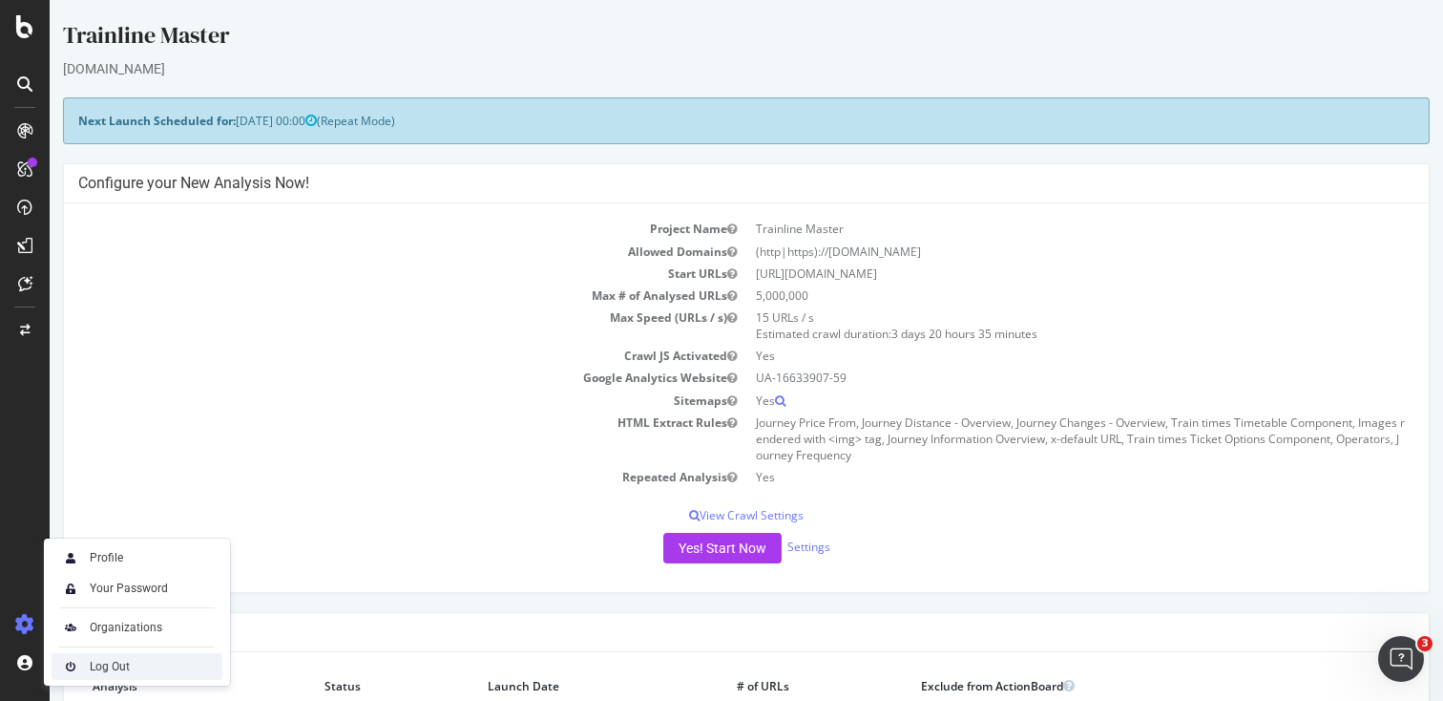
click at [83, 670] on div "Log Out" at bounding box center [137, 666] width 171 height 27
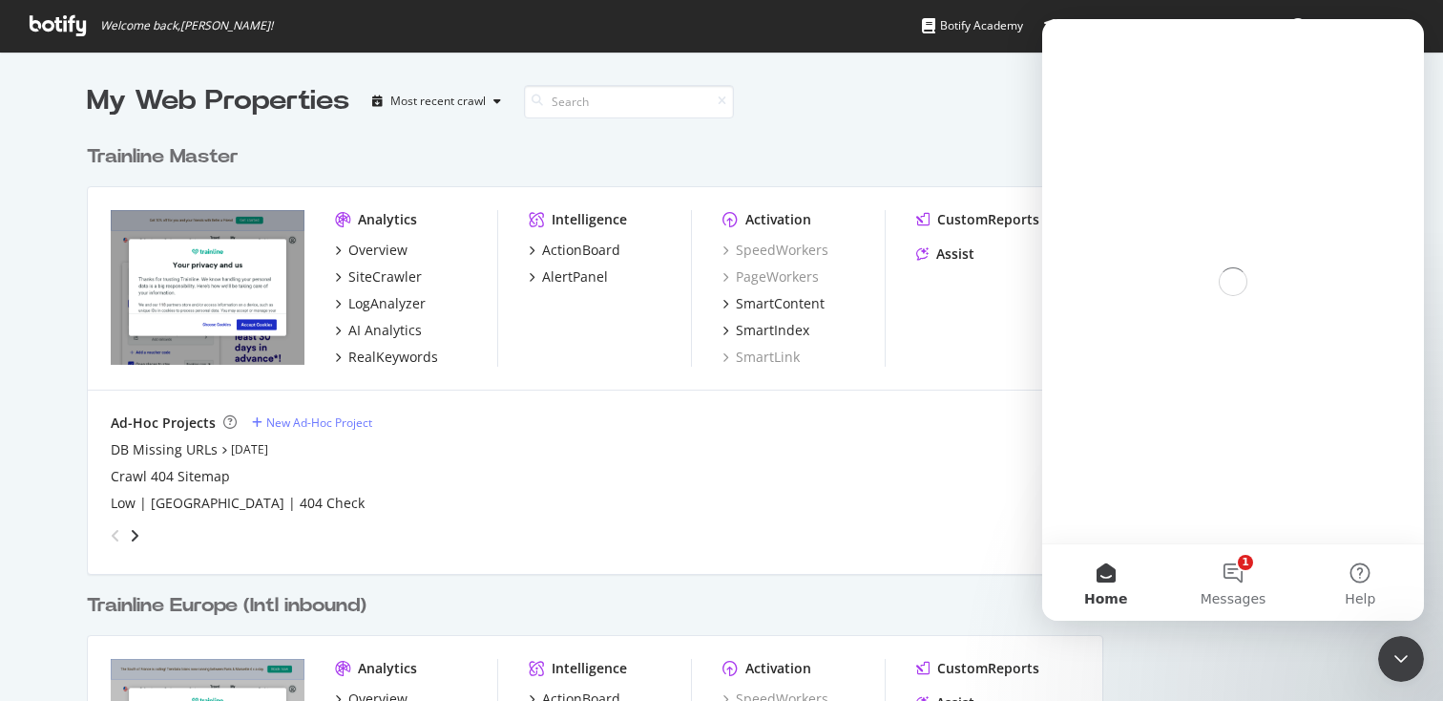
scroll to position [1143, 1032]
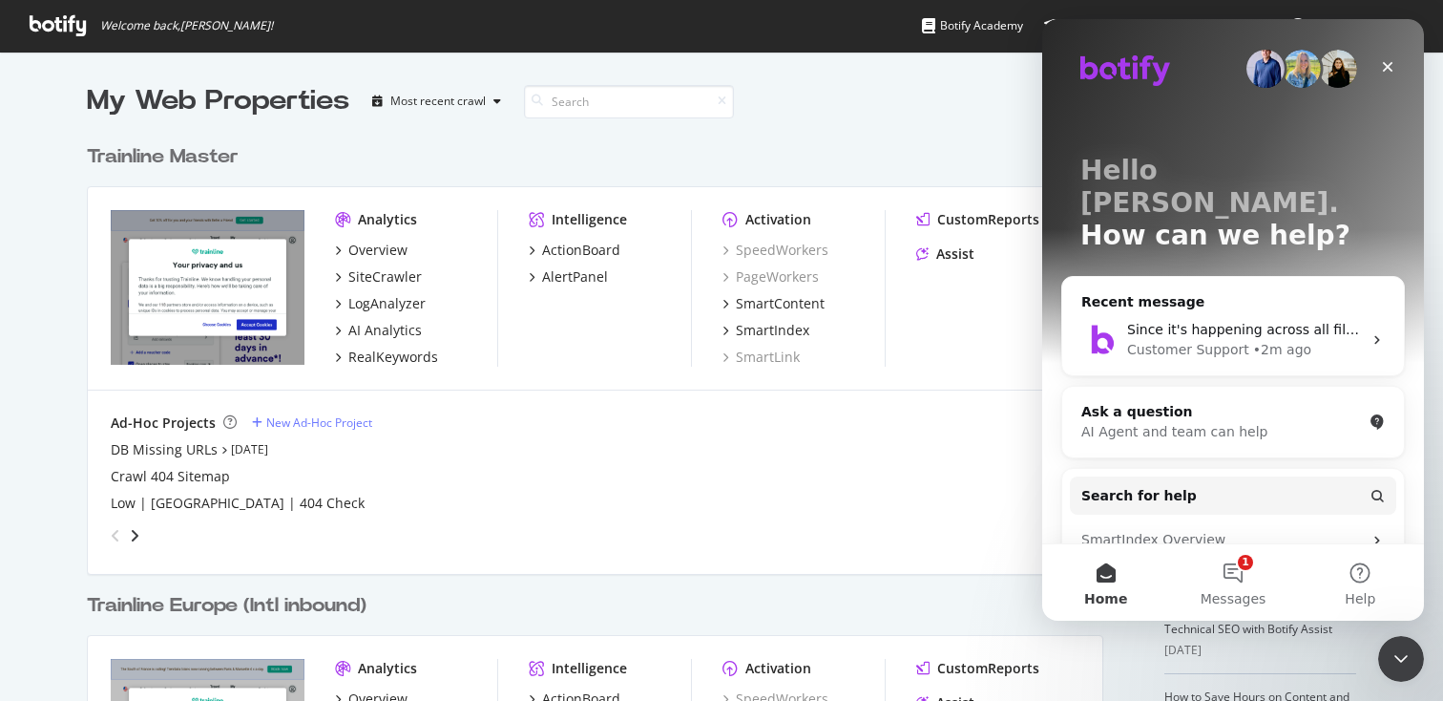
click at [206, 142] on div "Trainline Master Pro Analytics Overview SiteCrawler LogAnalyzer AI Analytics Re…" at bounding box center [603, 344] width 1032 height 449
click at [206, 151] on div "Trainline Master" at bounding box center [163, 157] width 152 height 28
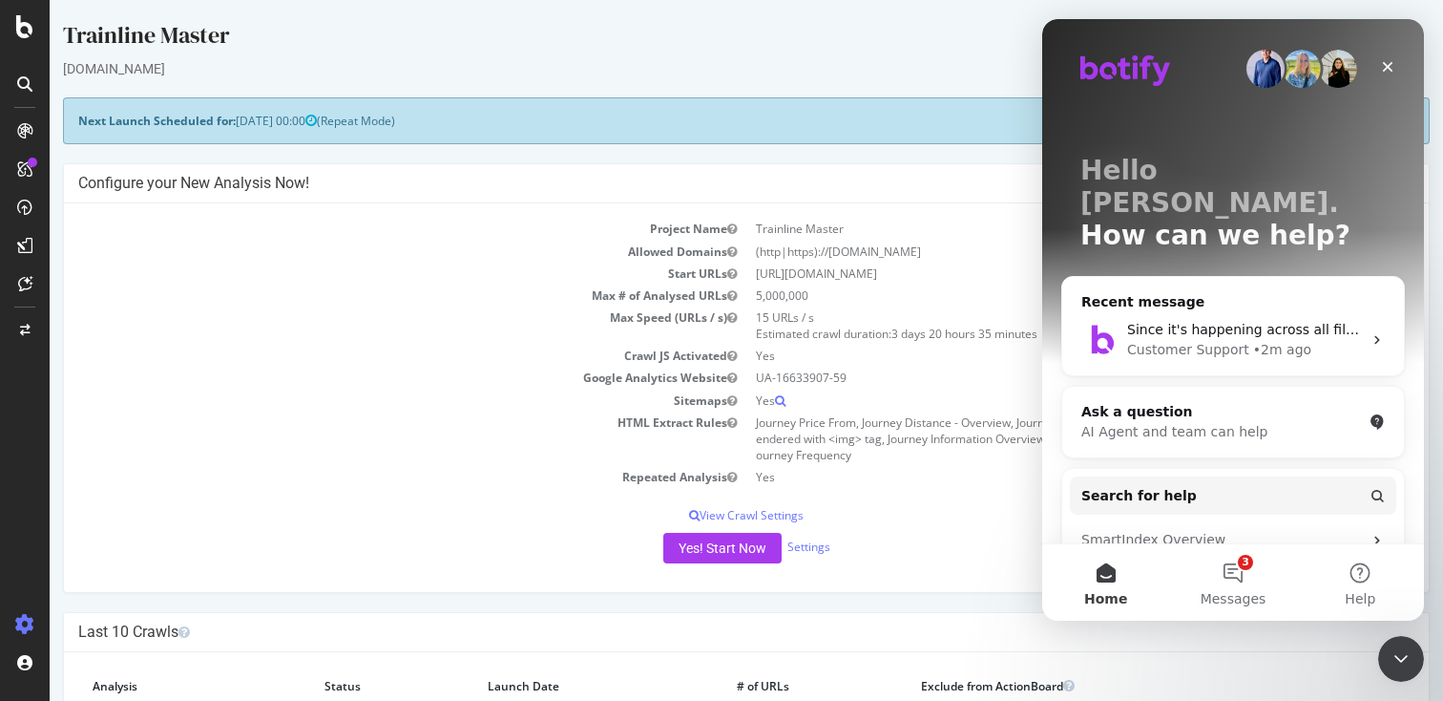
click at [27, 79] on icon at bounding box center [24, 83] width 15 height 15
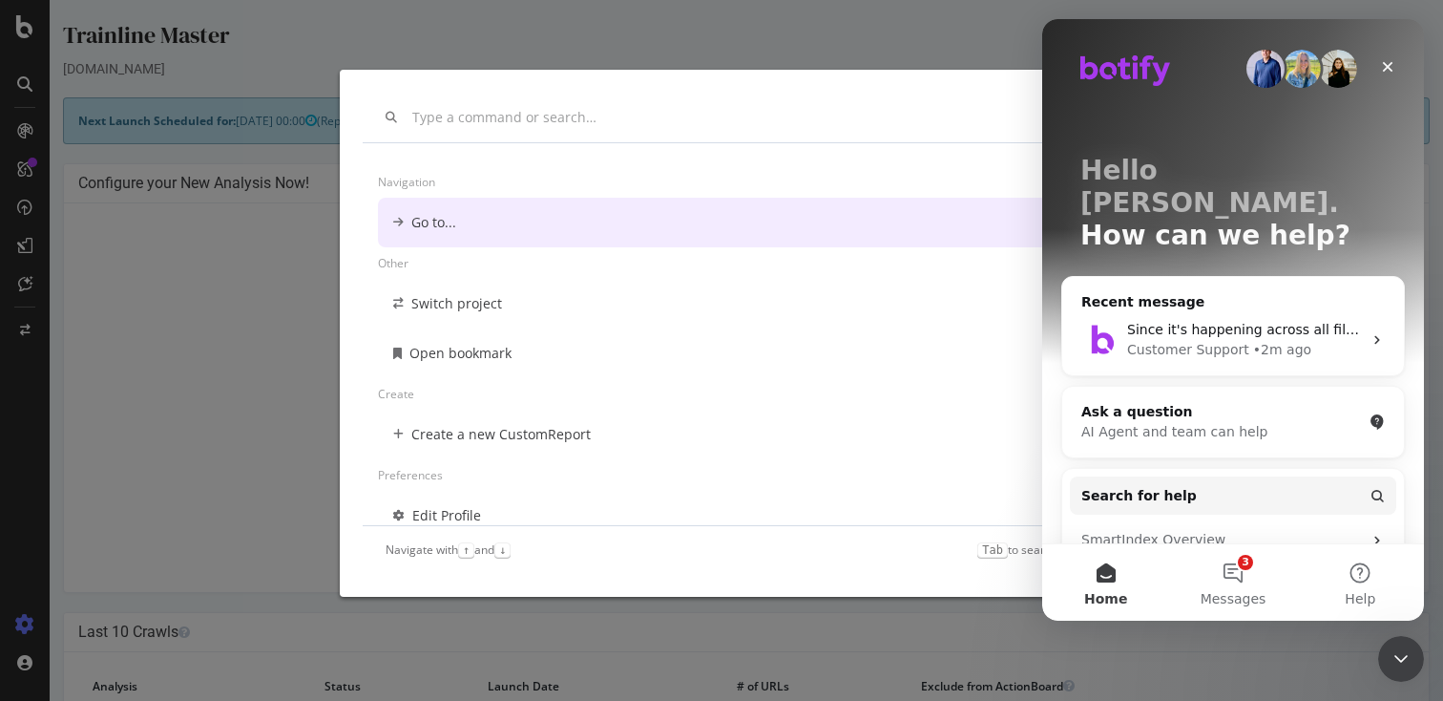
drag, startPoint x: 61, startPoint y: 130, endPoint x: 12, endPoint y: 130, distance: 48.7
click at [61, 130] on div "Navigation Go to... Other Switch project Open bookmark Create Create a new Cust…" at bounding box center [721, 350] width 1443 height 701
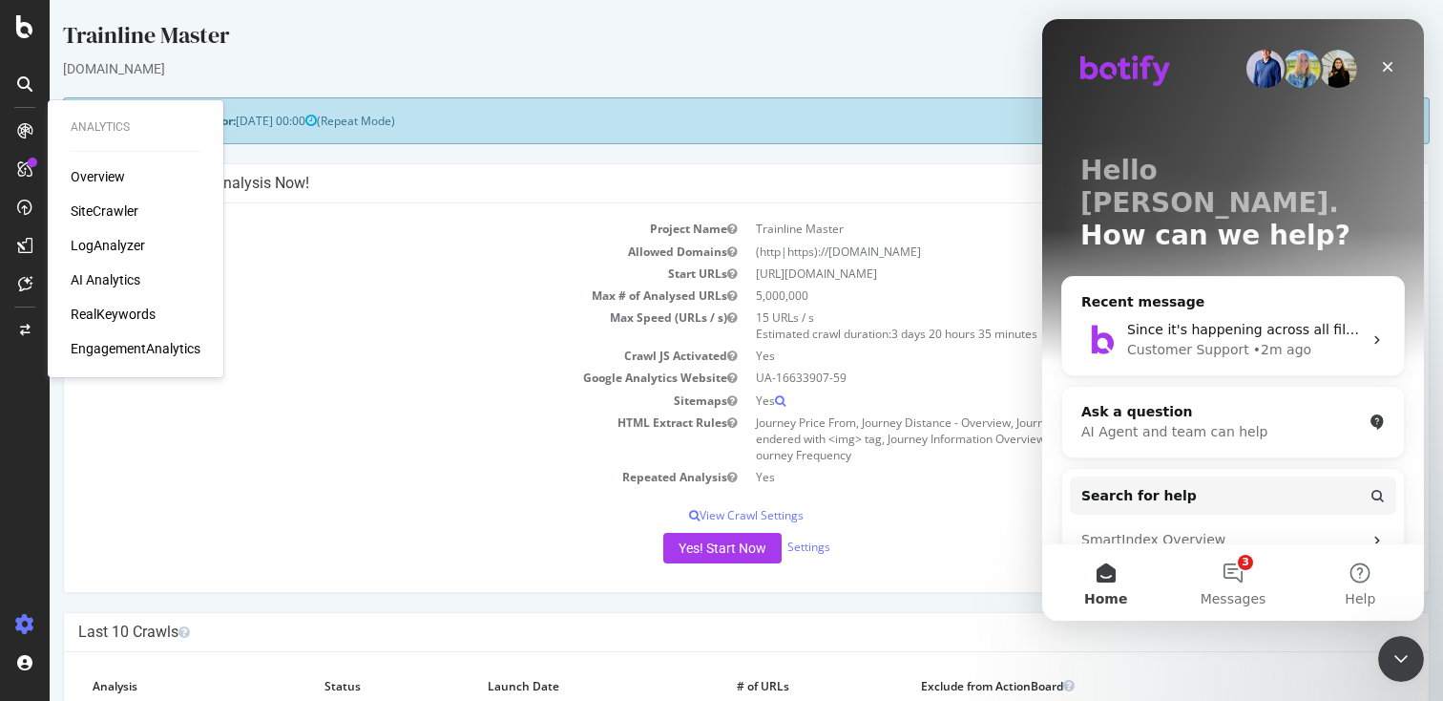
click at [29, 129] on icon at bounding box center [24, 130] width 15 height 15
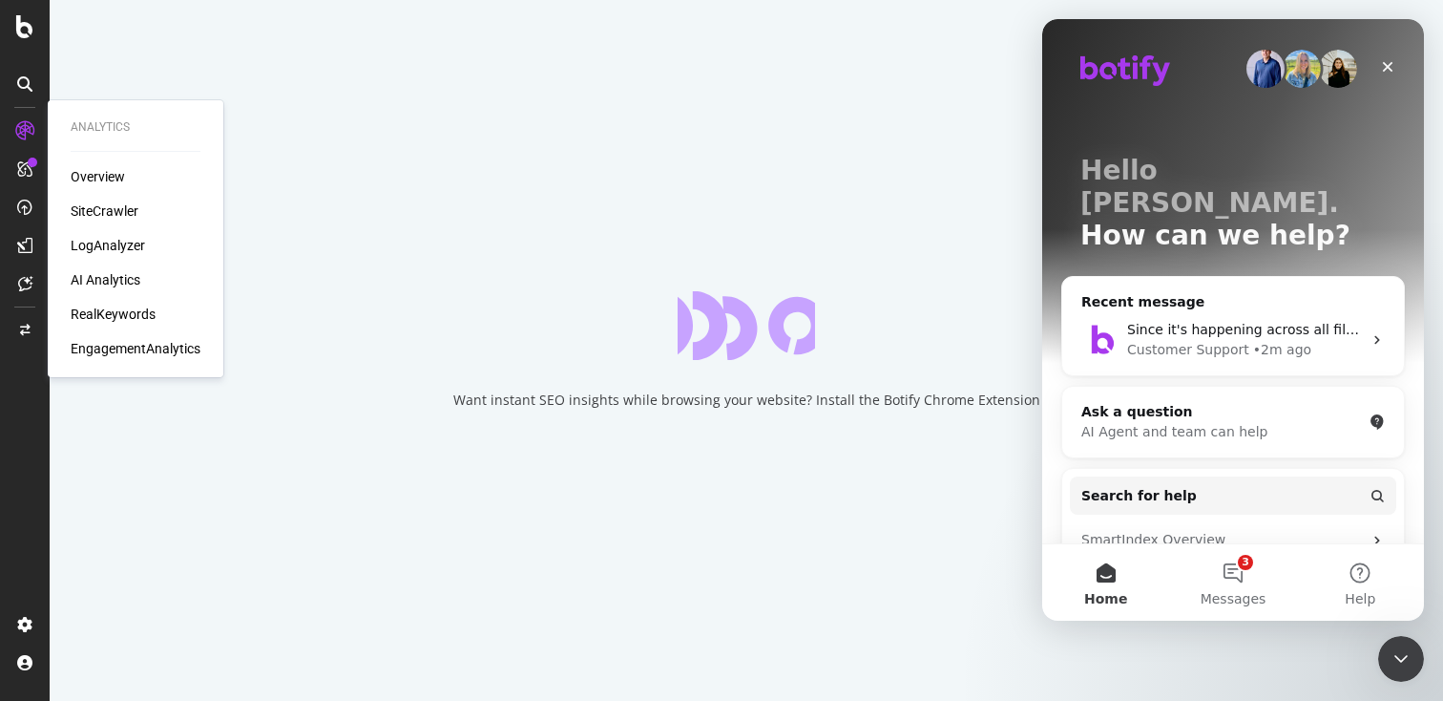
click at [110, 304] on div "RealKeywords" at bounding box center [113, 313] width 85 height 19
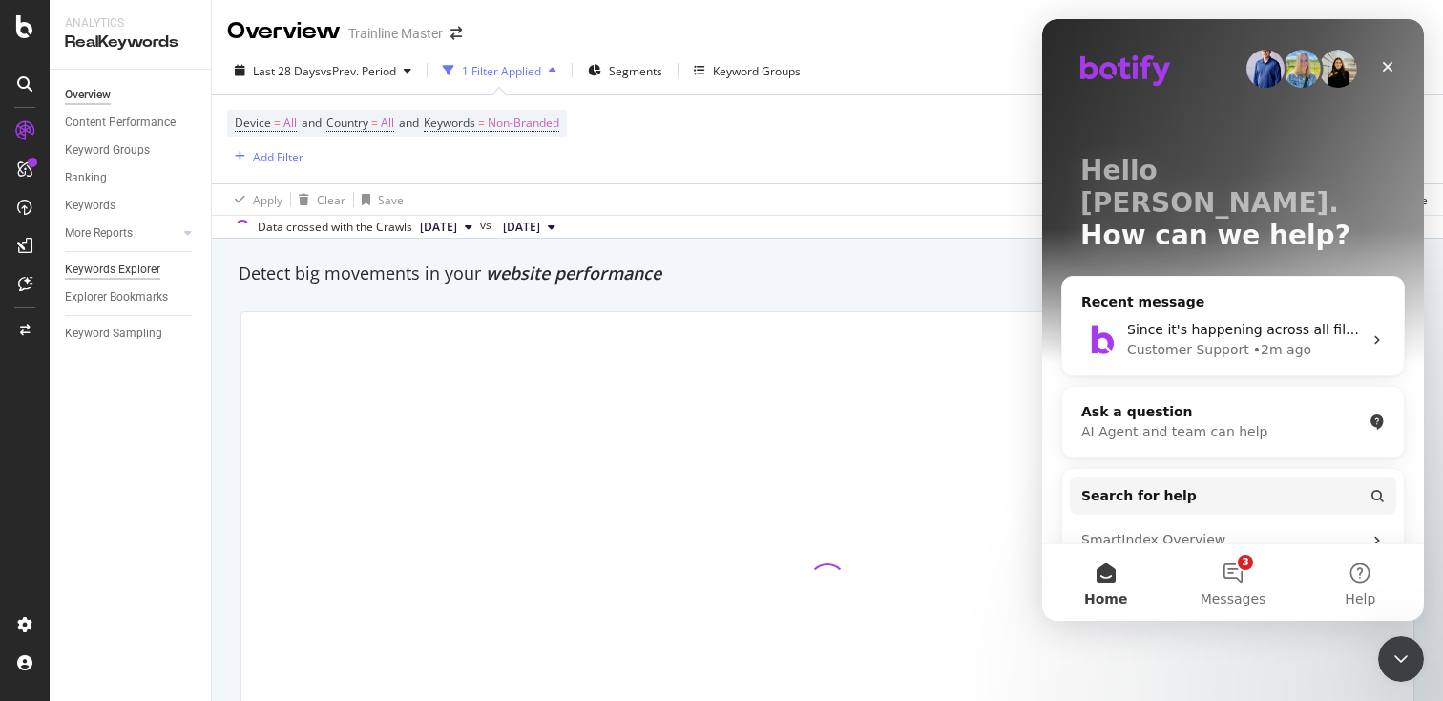
click at [147, 261] on div "Keywords Explorer" at bounding box center [112, 270] width 95 height 20
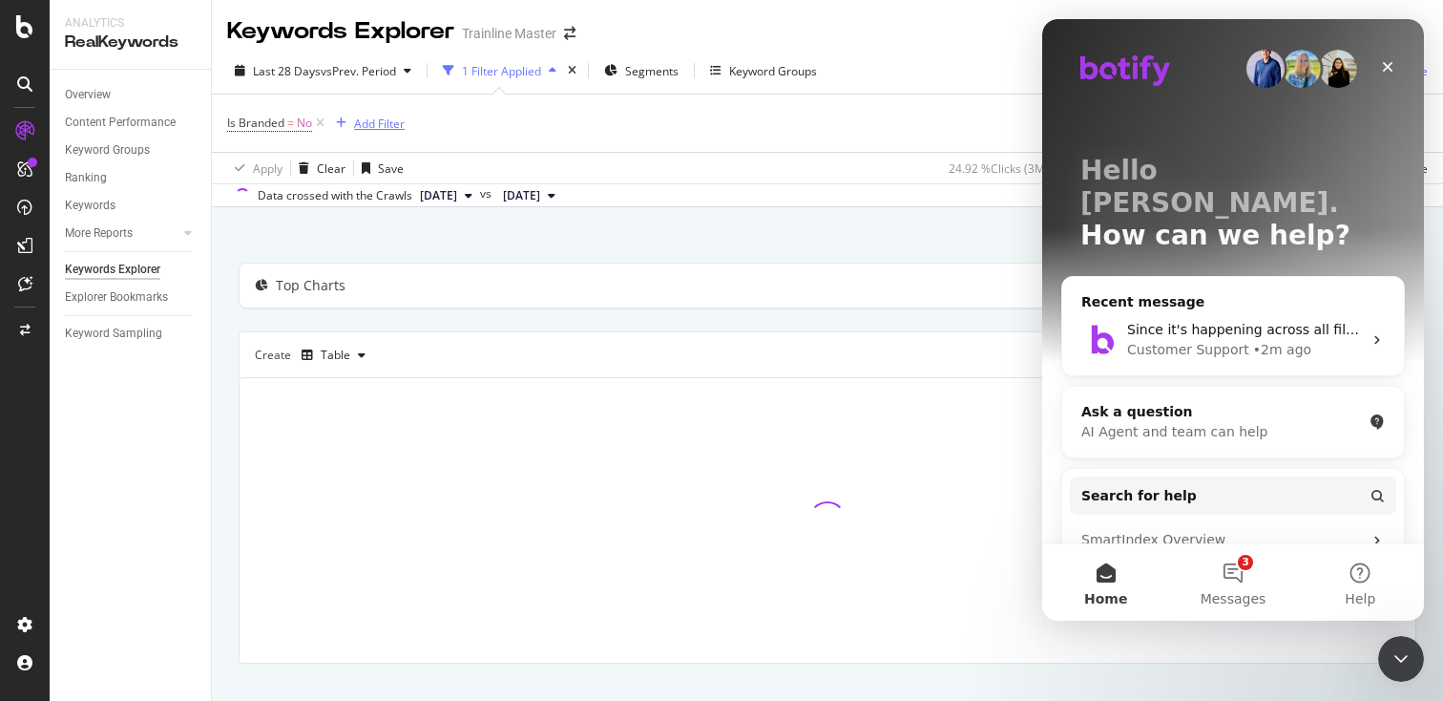
click at [370, 122] on div "Add Filter" at bounding box center [379, 123] width 51 height 16
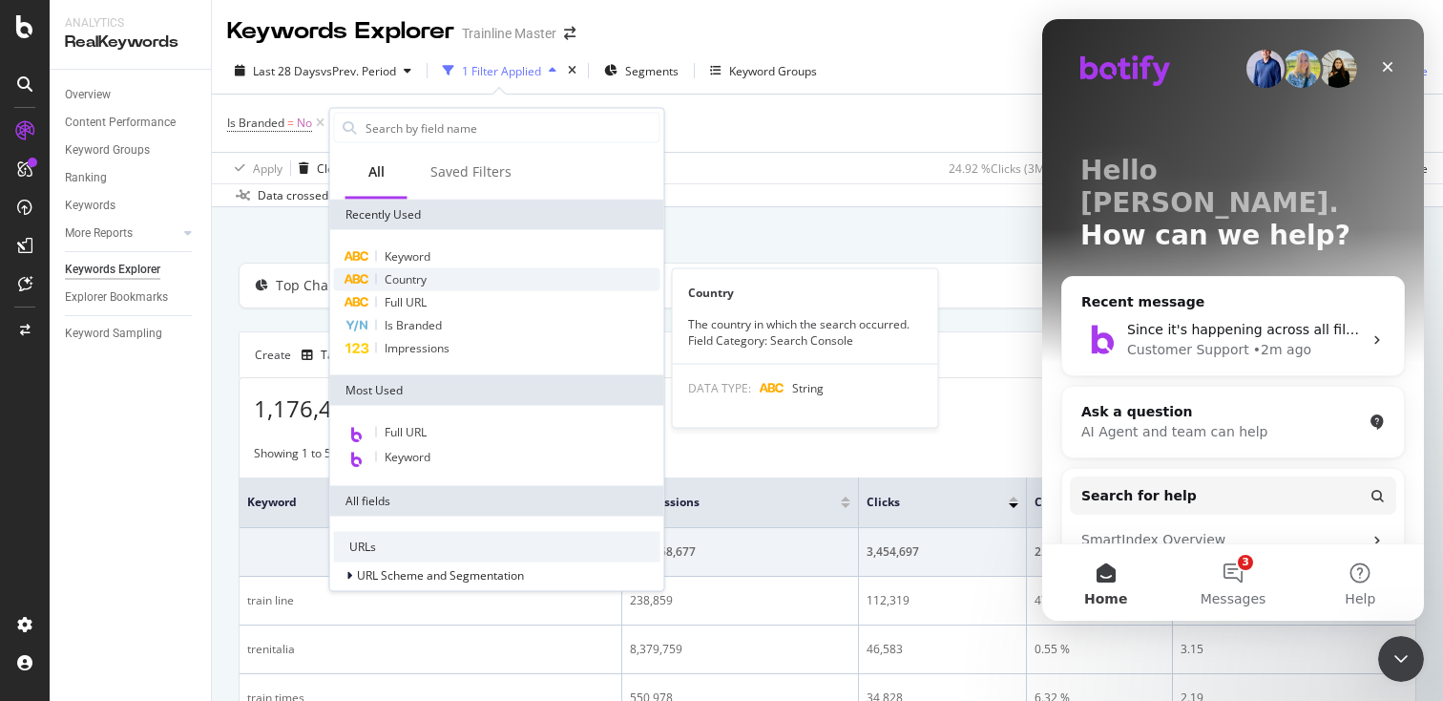
click at [396, 283] on span "Country" at bounding box center [406, 279] width 42 height 16
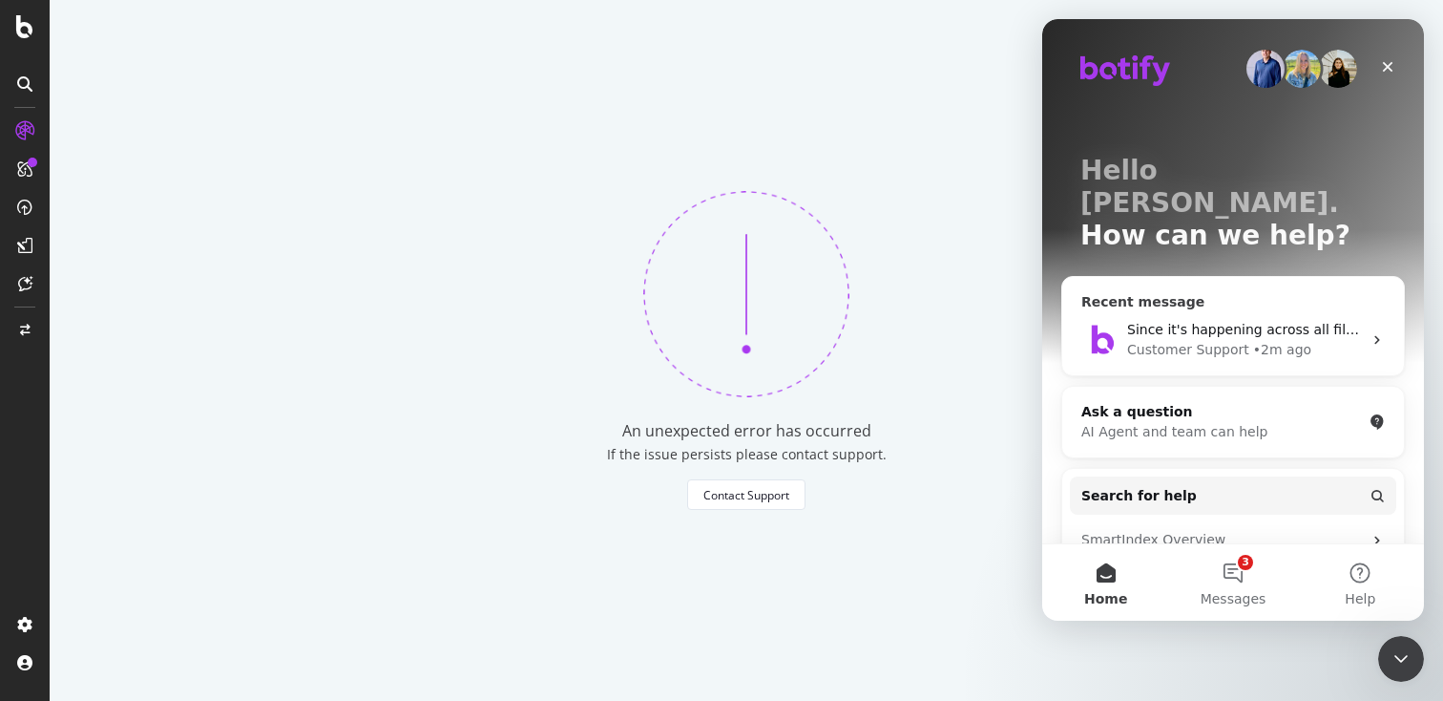
click at [1182, 335] on div "Since it's happening across all filter types, this sounds like a broader filter…" at bounding box center [1233, 339] width 342 height 71
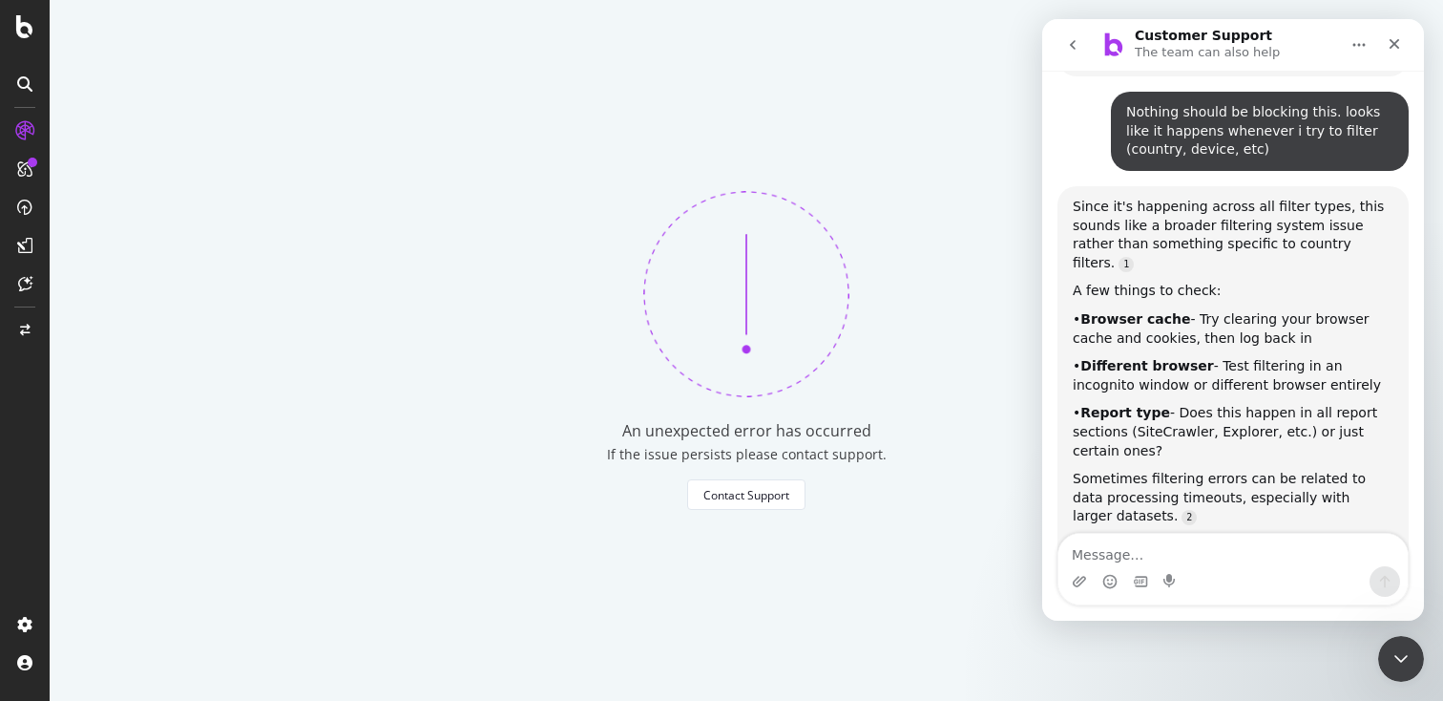
scroll to position [774, 0]
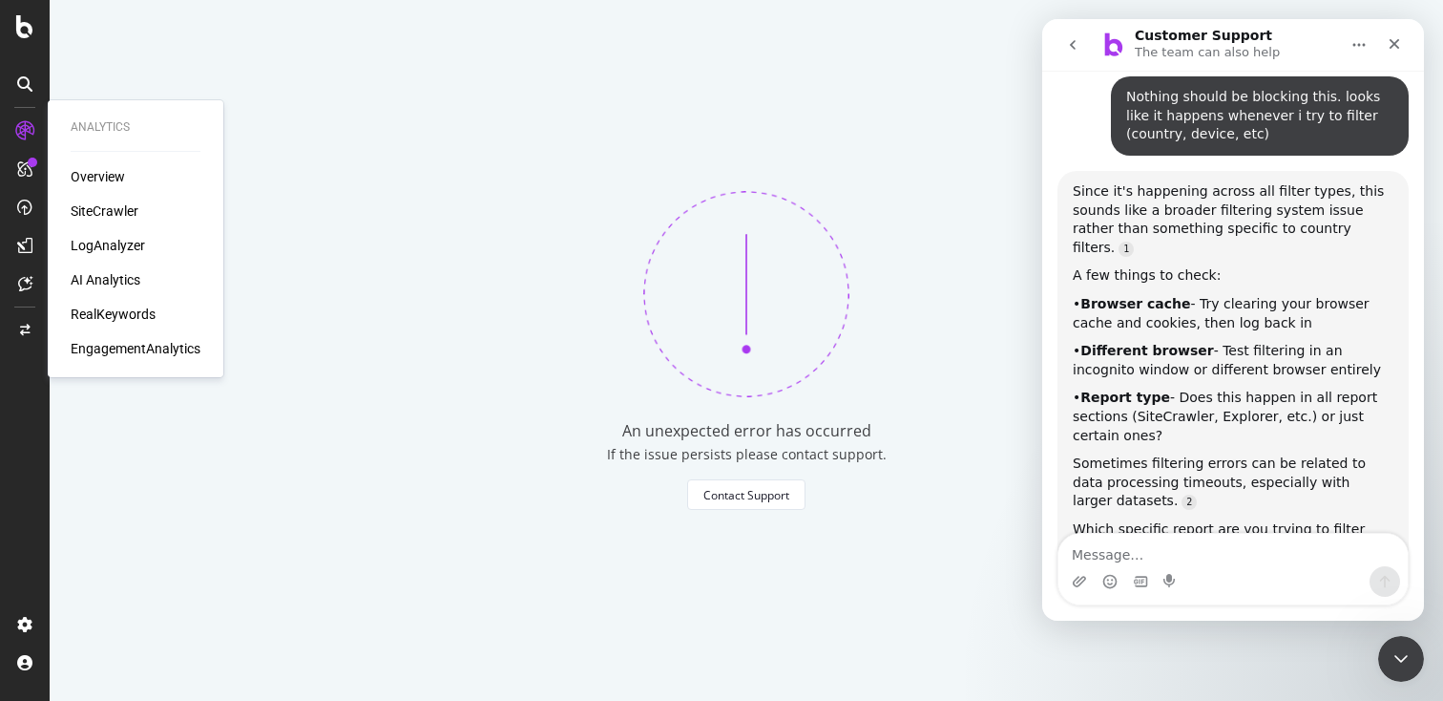
click at [99, 209] on div "SiteCrawler" at bounding box center [105, 210] width 68 height 19
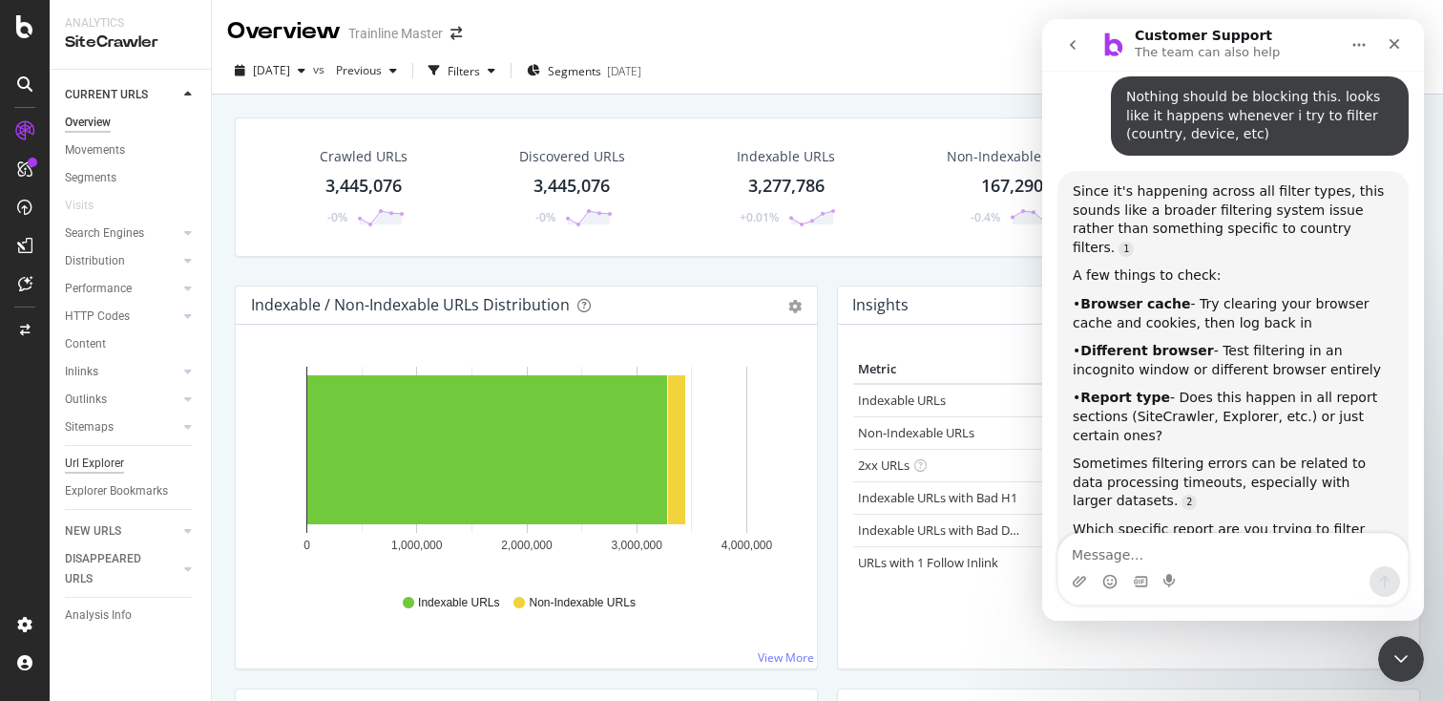
click at [121, 470] on div "Url Explorer" at bounding box center [94, 463] width 59 height 20
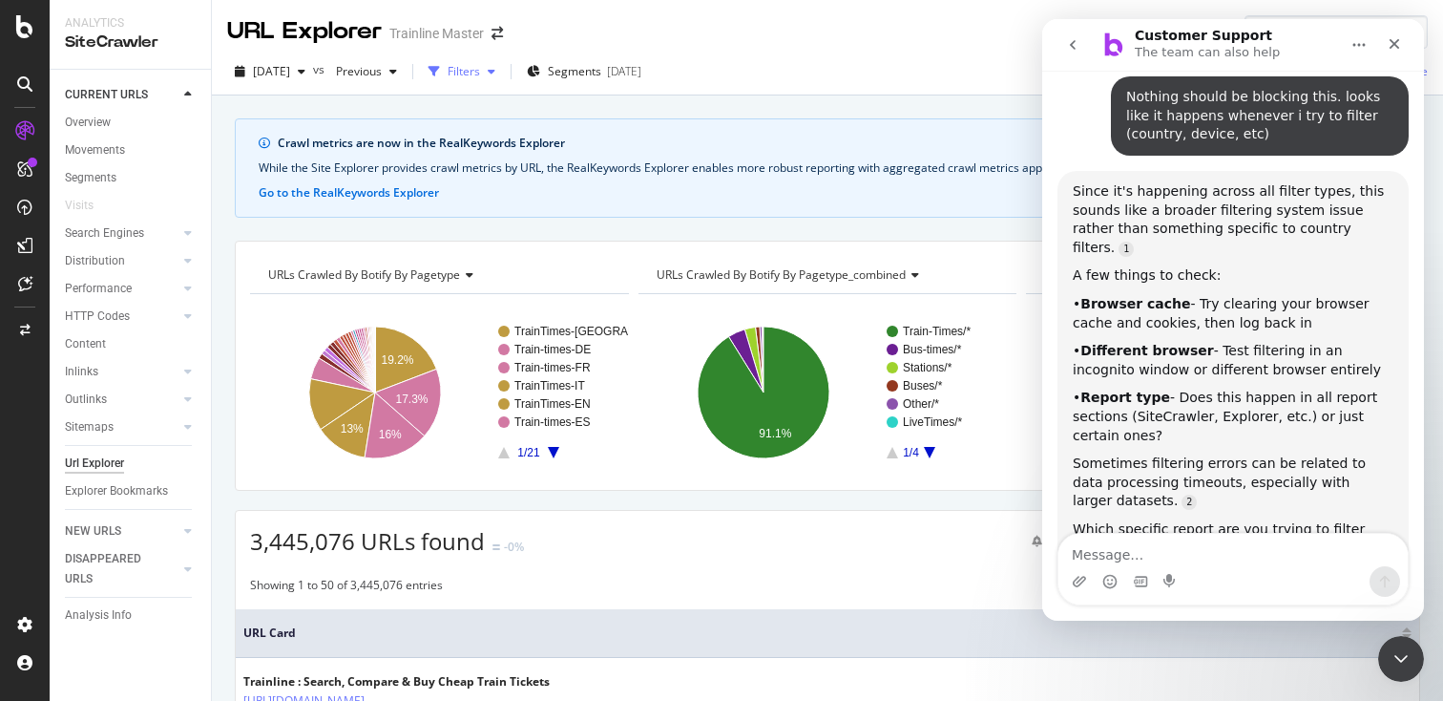
click at [492, 62] on div "Filters" at bounding box center [462, 71] width 82 height 29
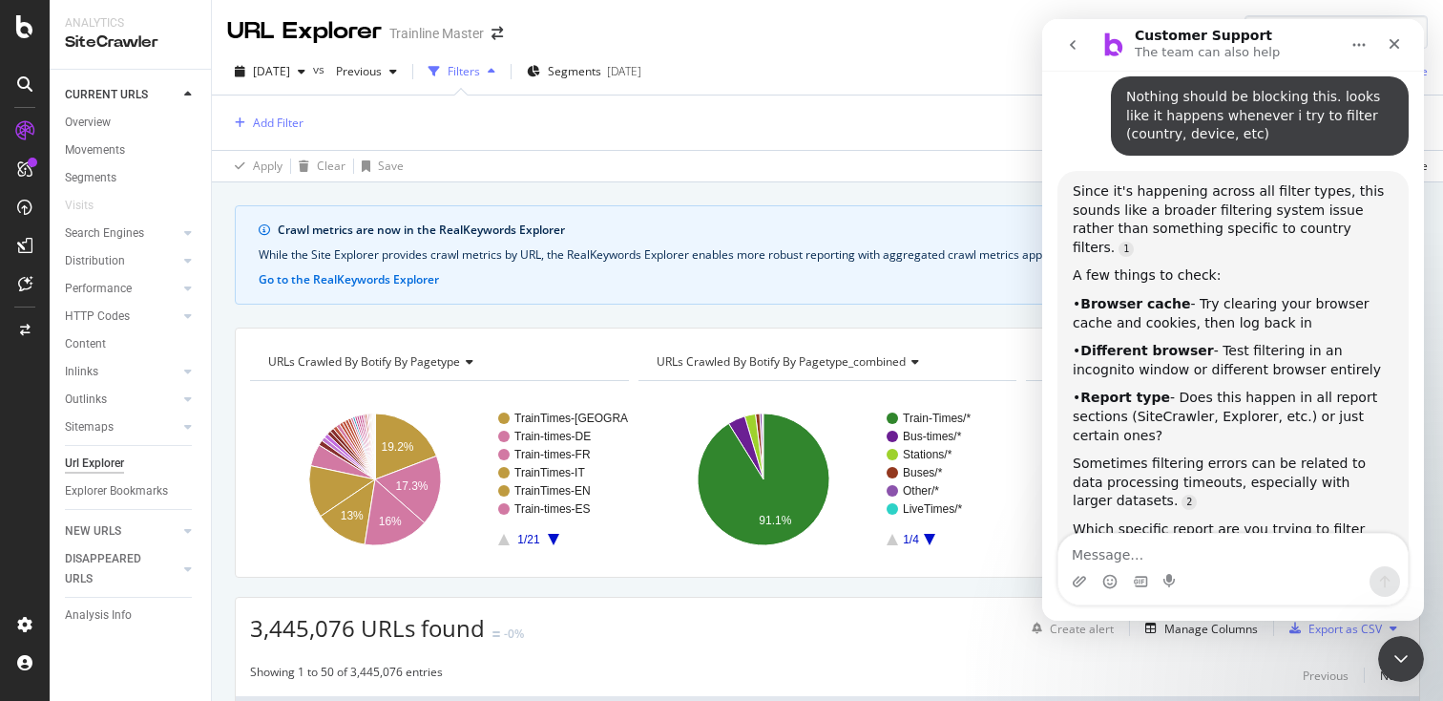
click at [291, 111] on div "Add Filter" at bounding box center [265, 123] width 76 height 24
click at [291, 122] on div "Add Filter" at bounding box center [278, 123] width 51 height 16
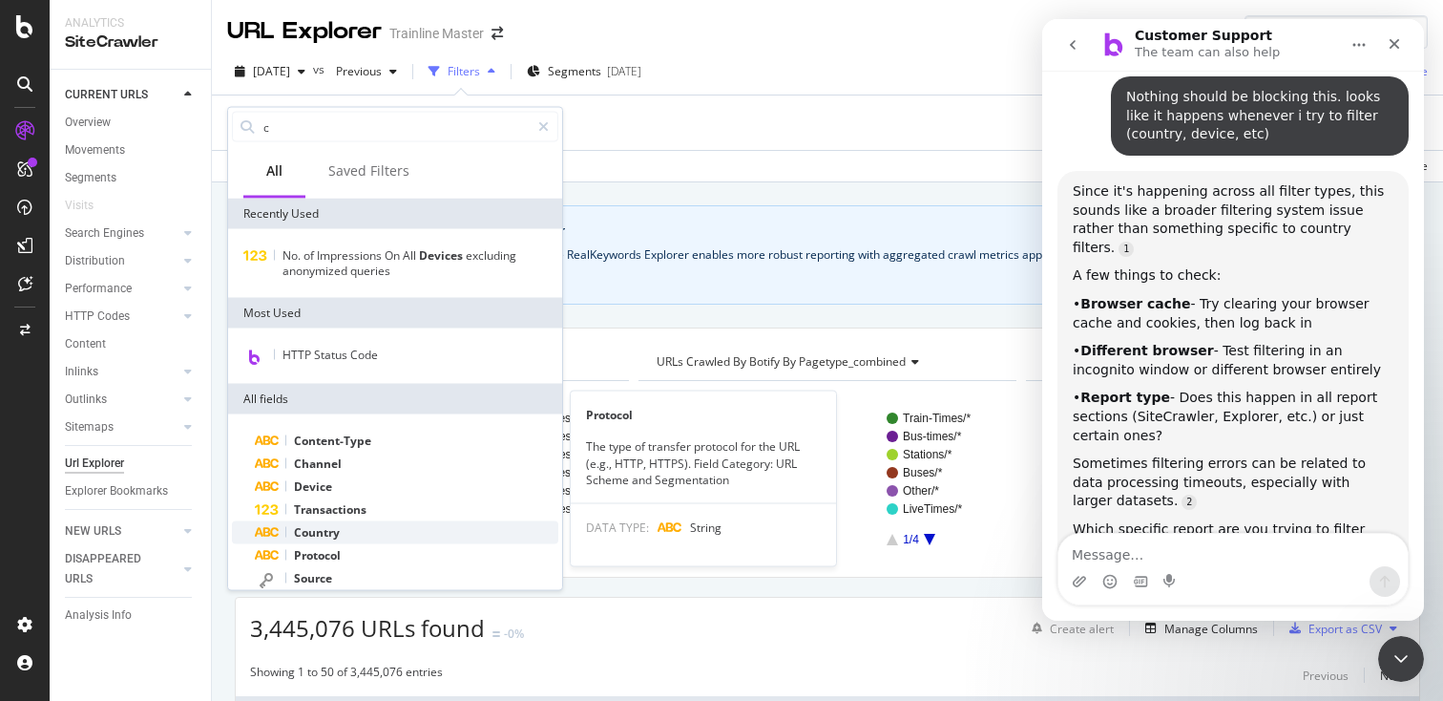
type input "c"
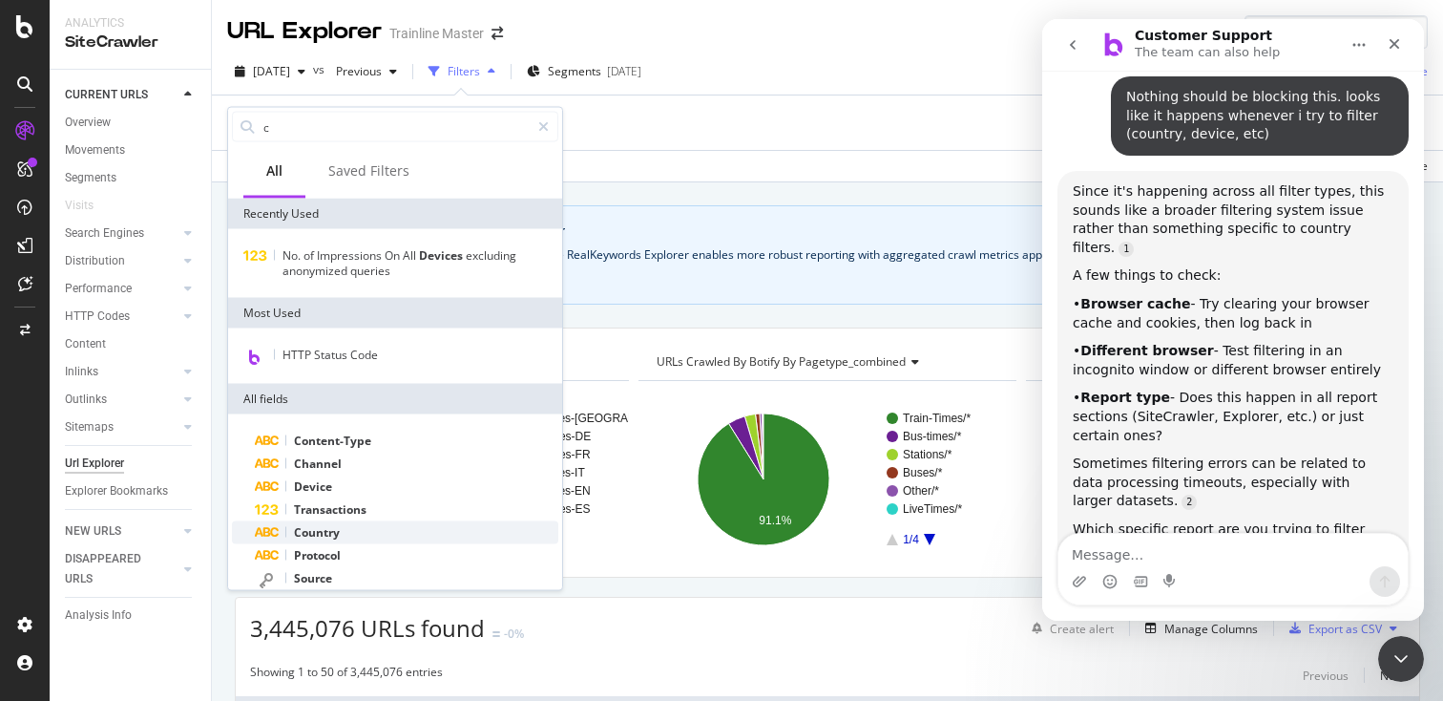
click at [315, 527] on span "Country" at bounding box center [317, 532] width 46 height 16
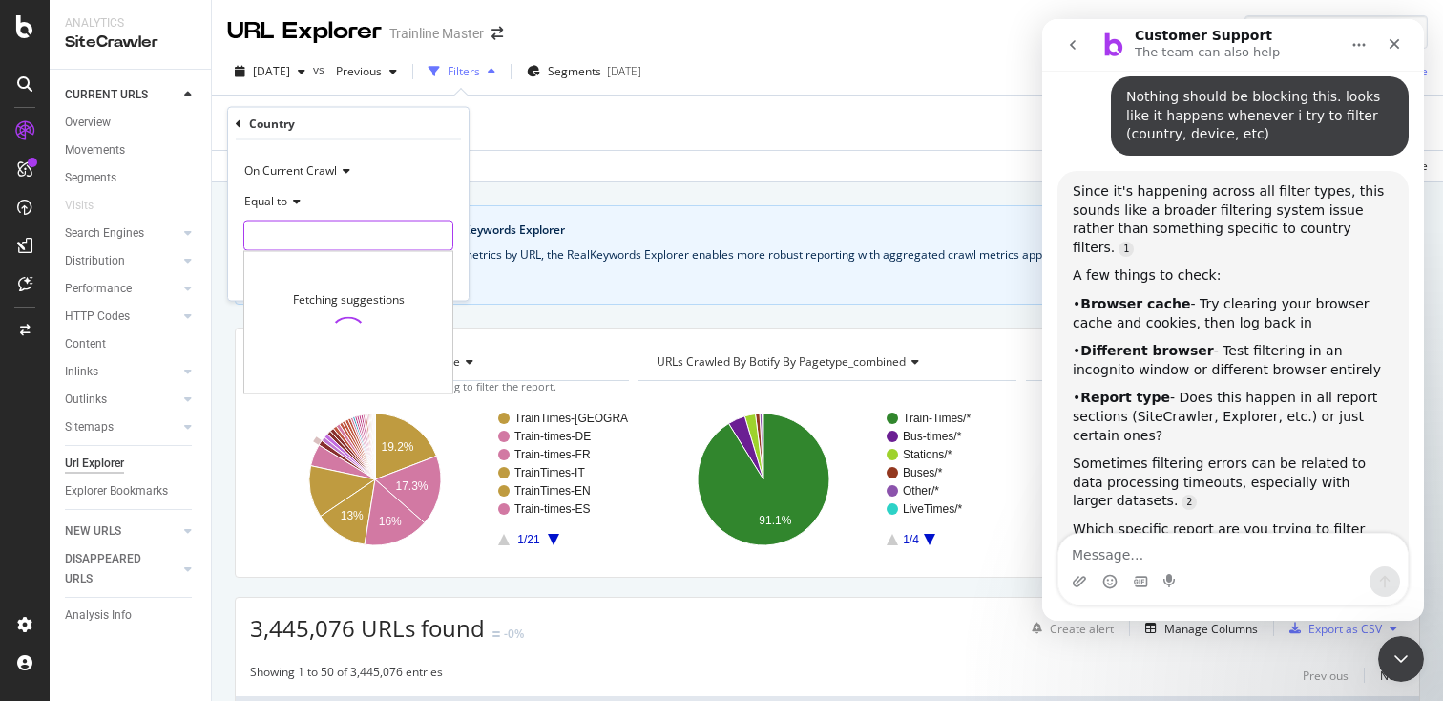
click at [331, 250] on div "Fetching suggestions" at bounding box center [348, 235] width 210 height 31
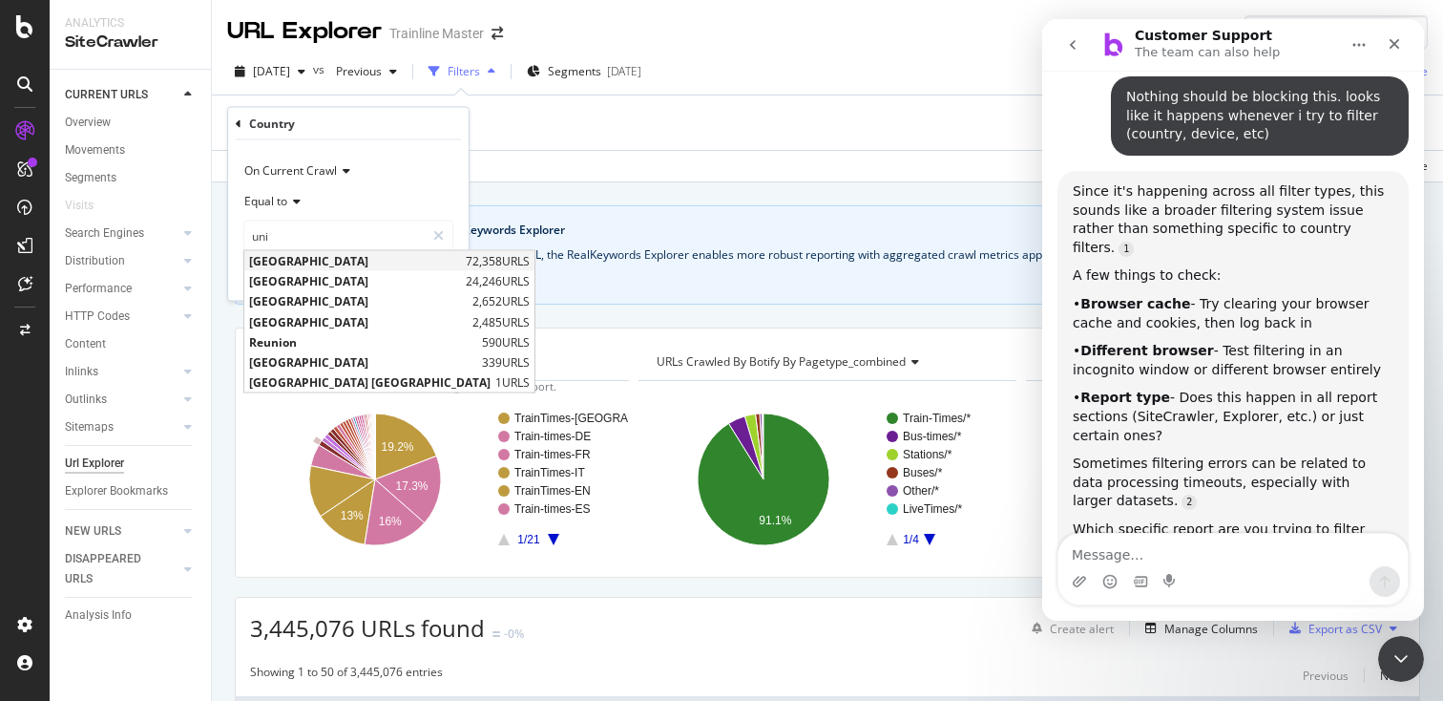
click at [329, 253] on span "[GEOGRAPHIC_DATA]" at bounding box center [355, 261] width 212 height 16
type input "[GEOGRAPHIC_DATA]"
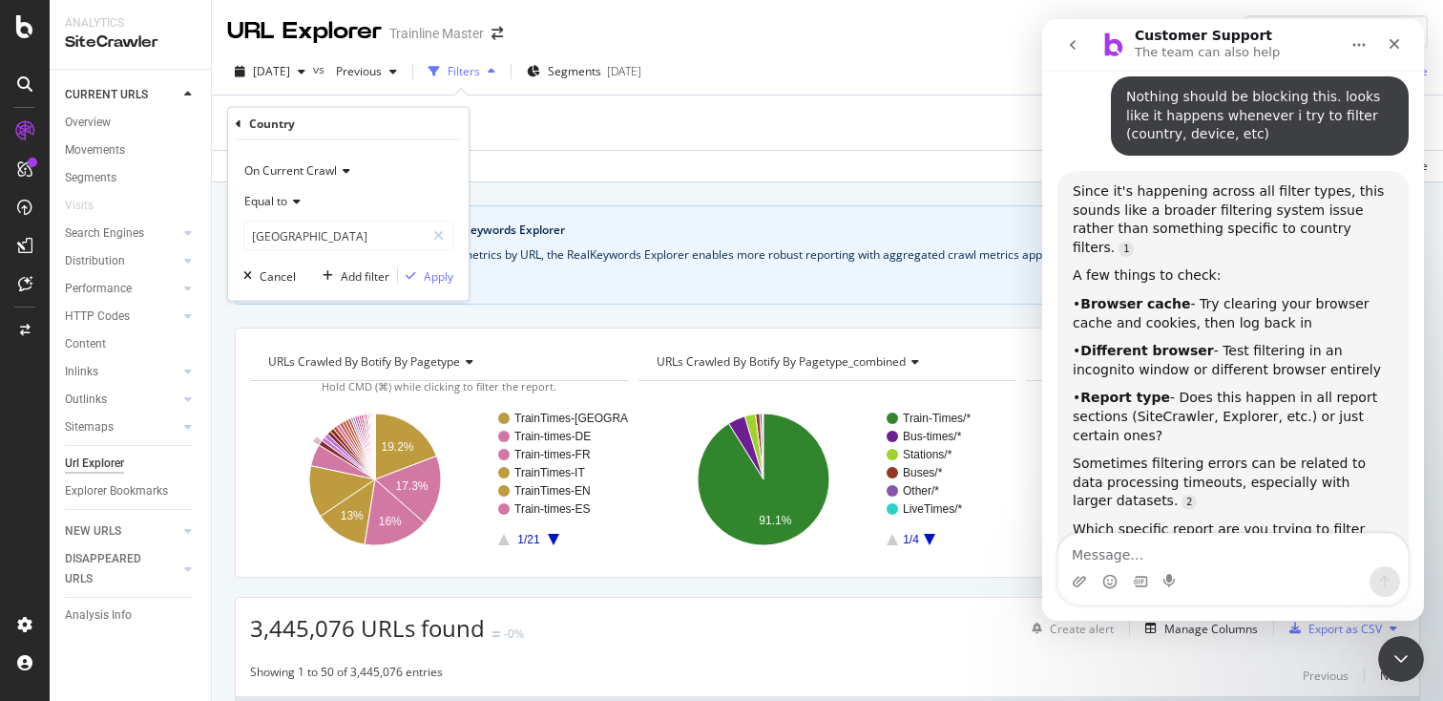
click at [421, 264] on div "On Current Crawl Equal to [GEOGRAPHIC_DATA] gbr Cancel Add filter Apply" at bounding box center [348, 220] width 241 height 160
click at [421, 270] on div "button" at bounding box center [411, 275] width 26 height 11
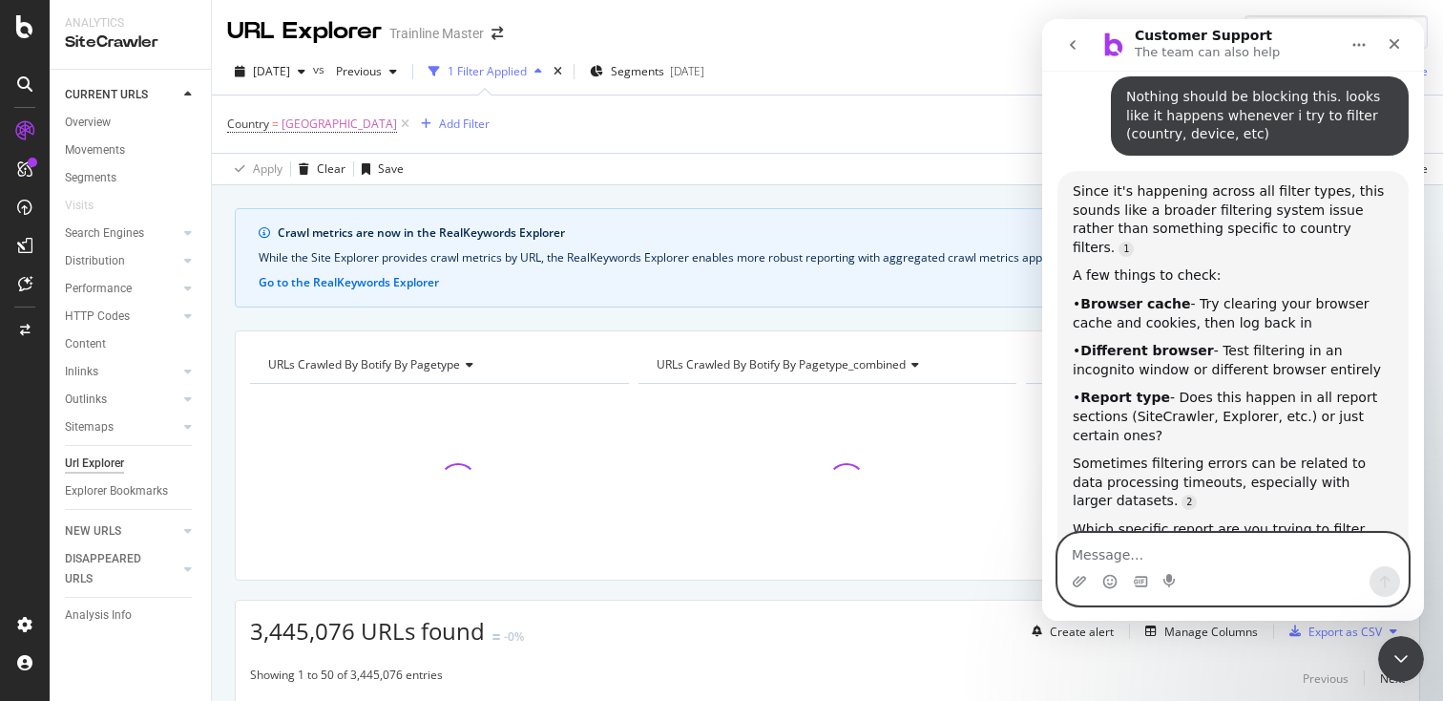
click at [1112, 537] on textarea "Message…" at bounding box center [1232, 549] width 349 height 32
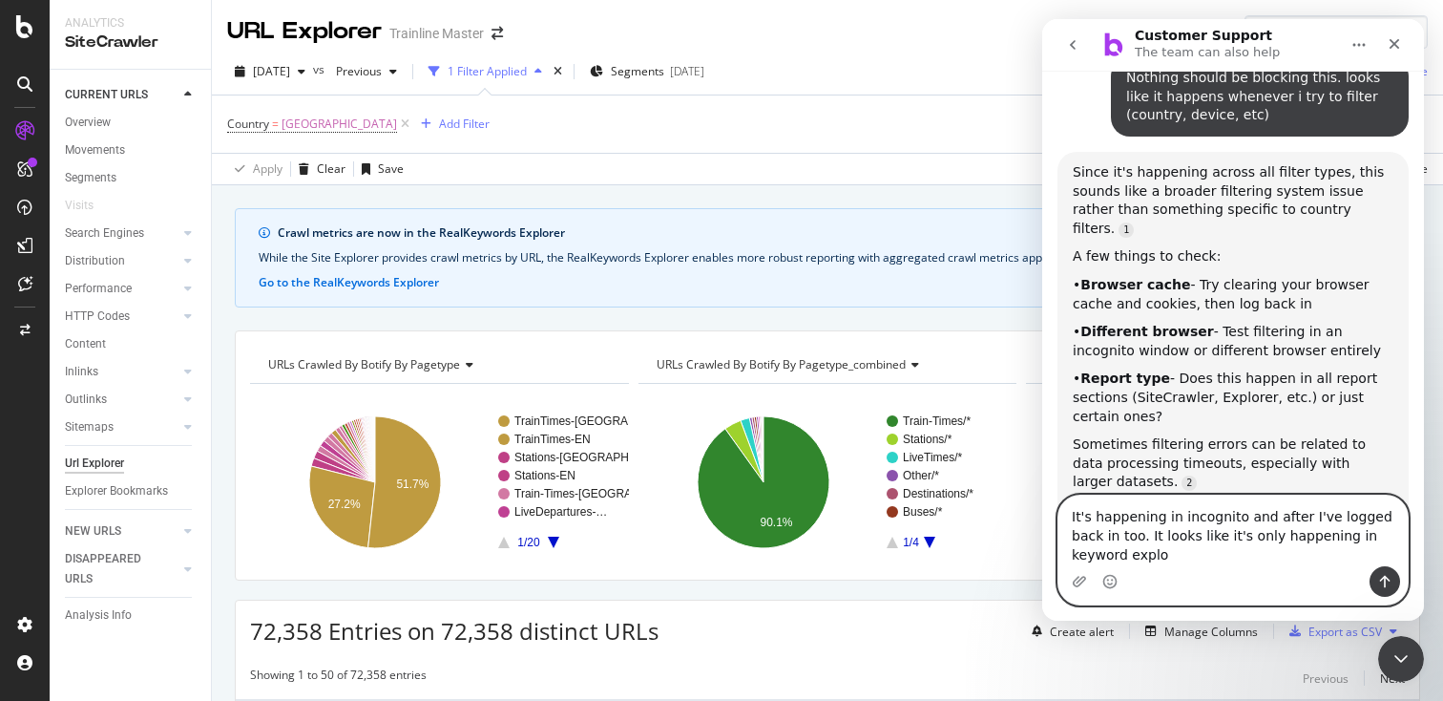
scroll to position [812, 0]
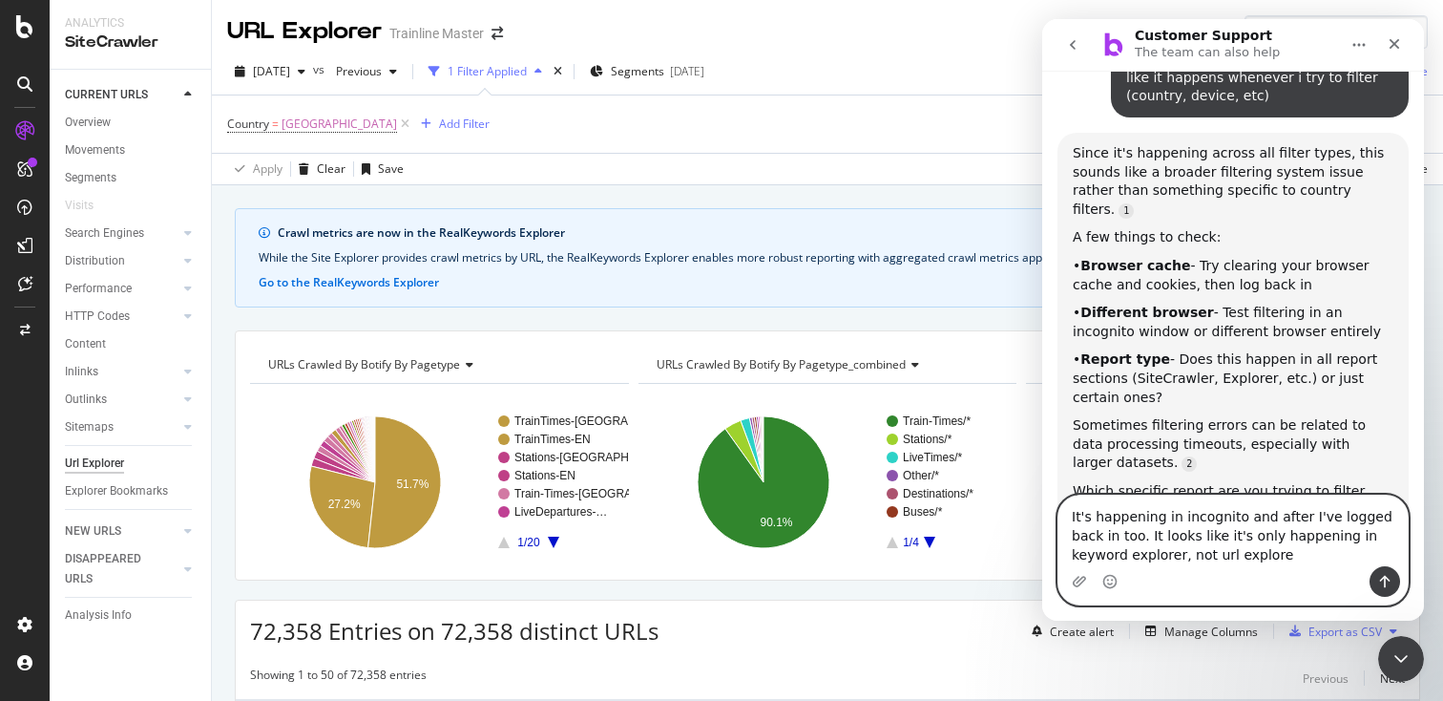
type textarea "It's happening in incognito and after I've logged back in too. It looks like it…"
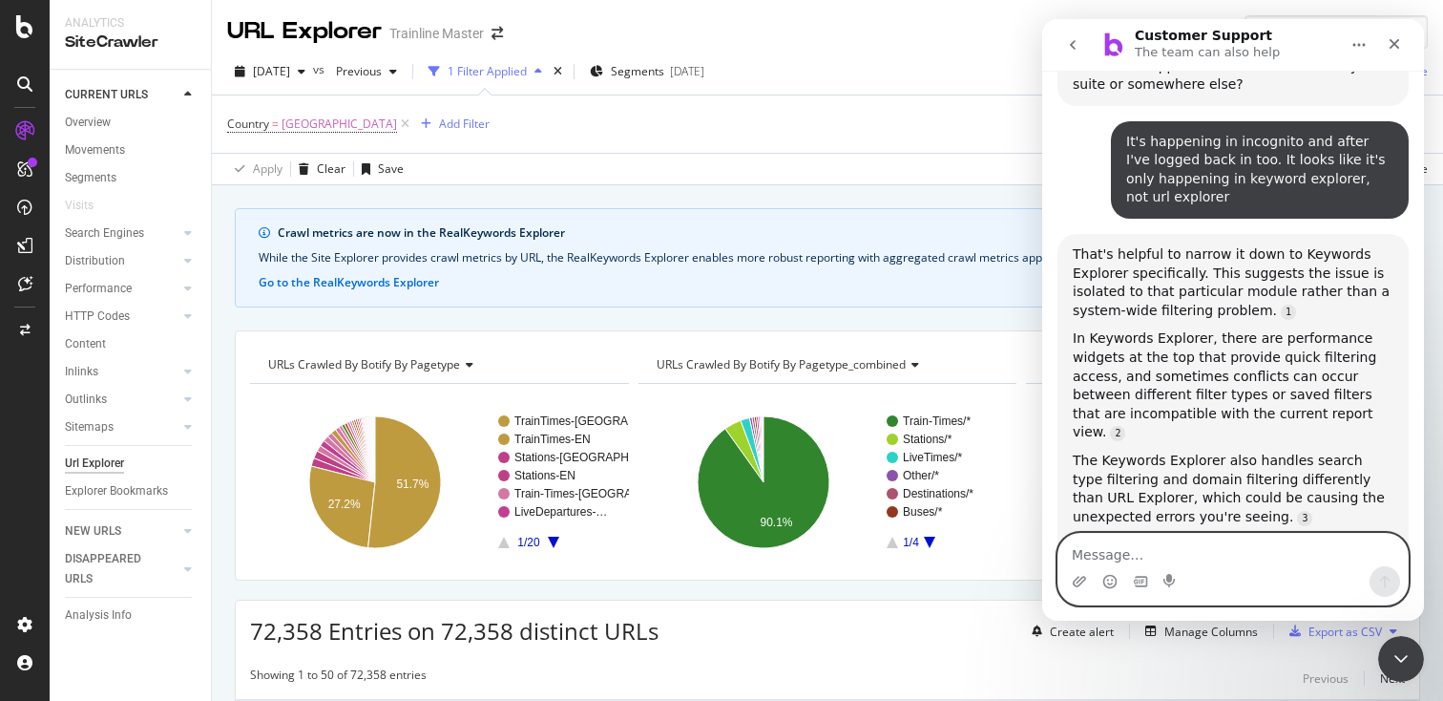
scroll to position [1272, 0]
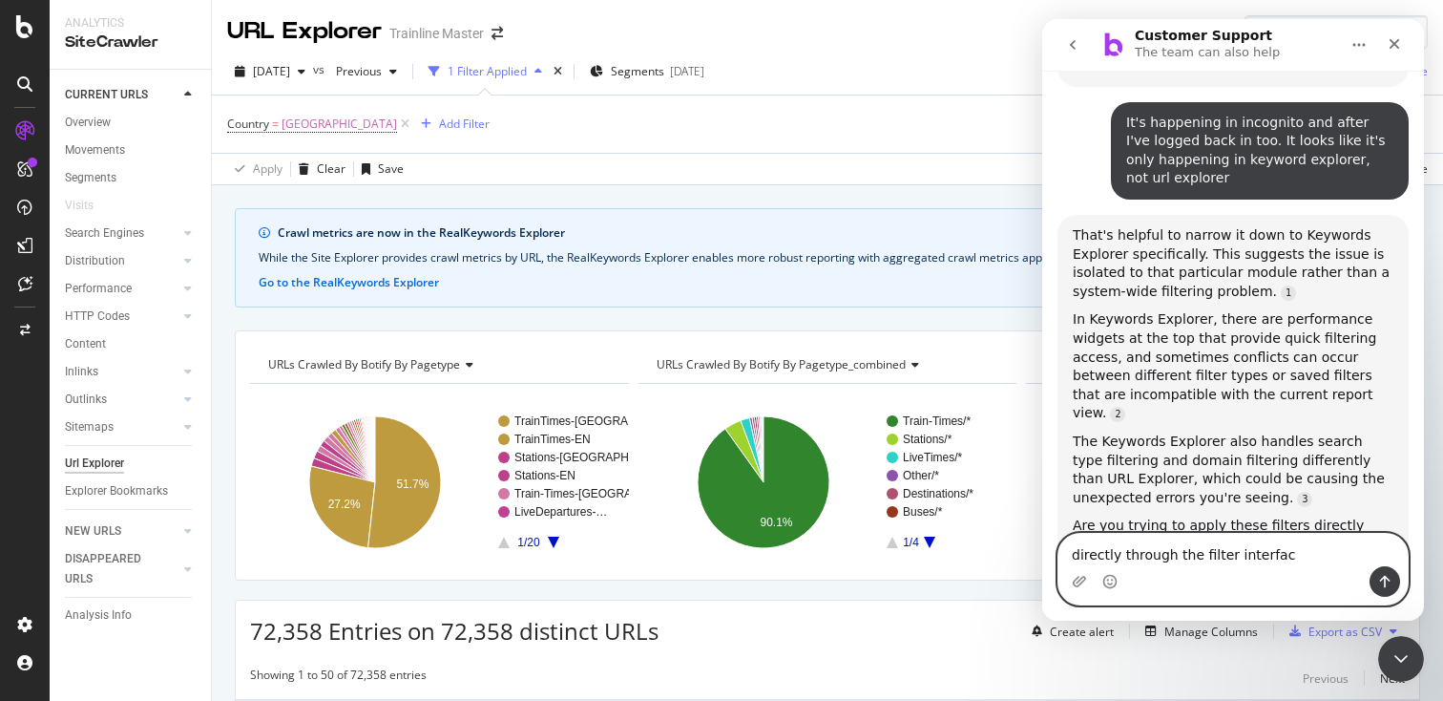
type textarea "directly through the filter interface"
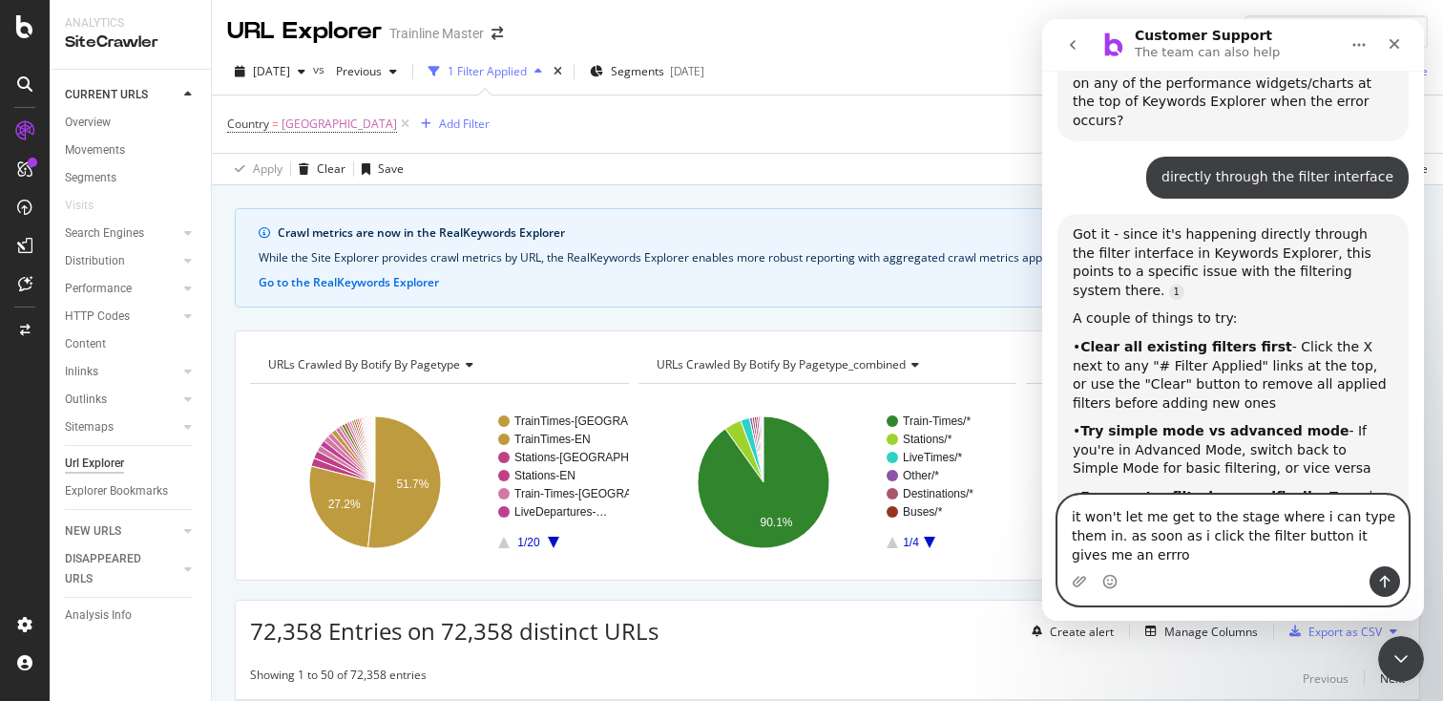
scroll to position [1755, 0]
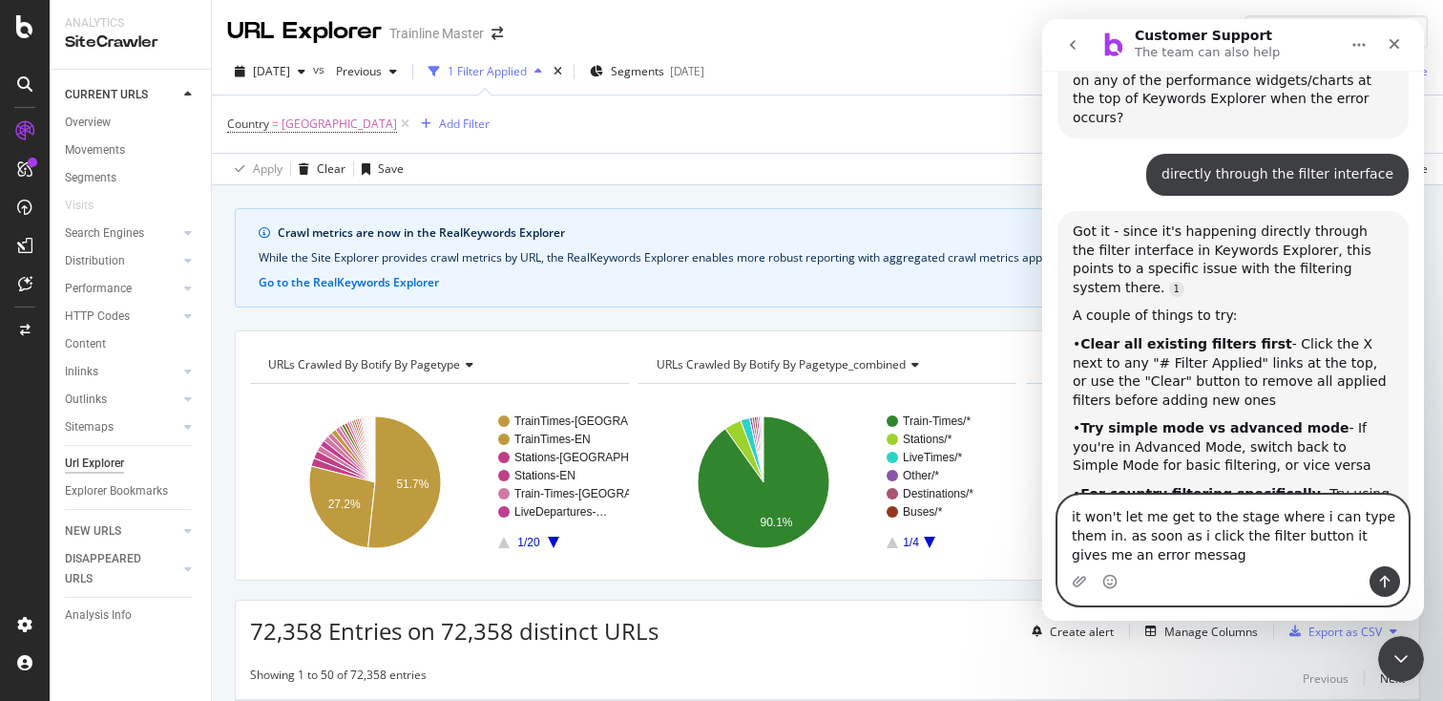
type textarea "it won't let me get to the stage where i can type them in. as soon as i click t…"
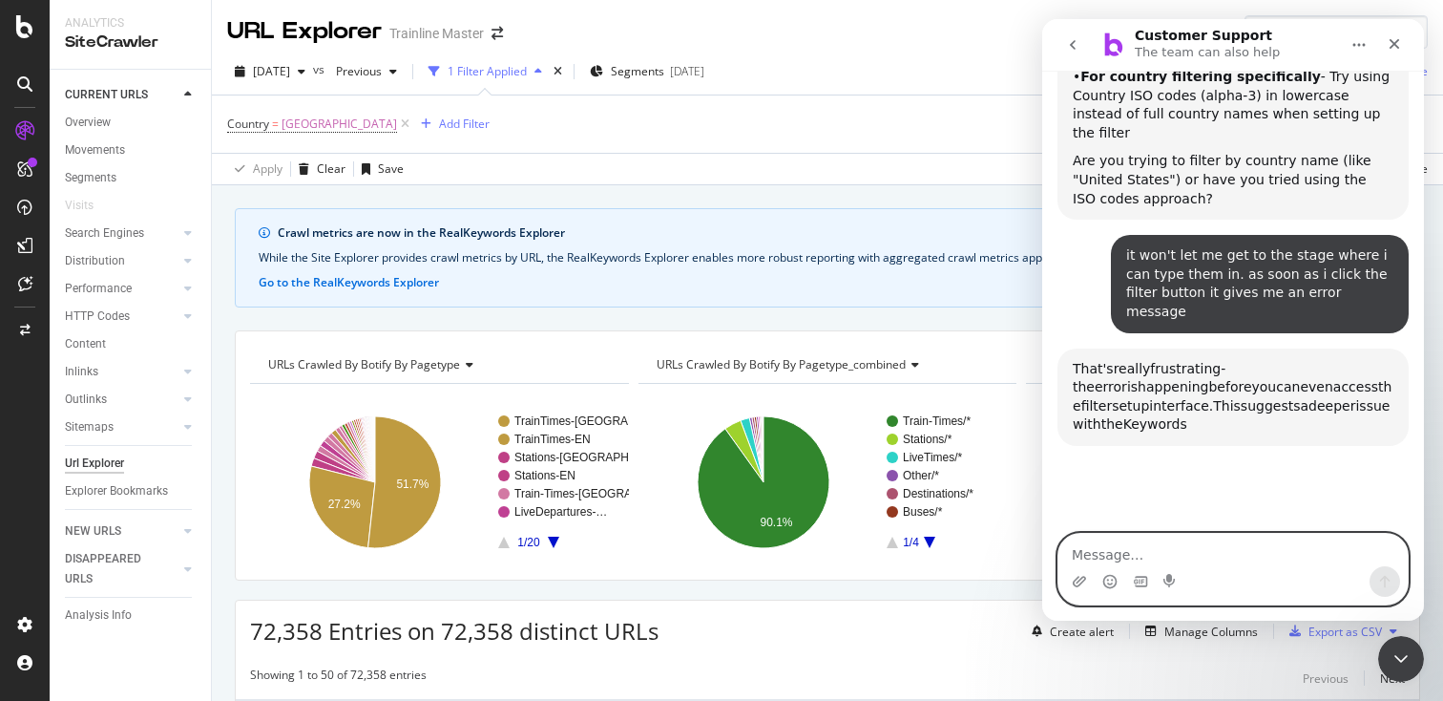
scroll to position [2176, 0]
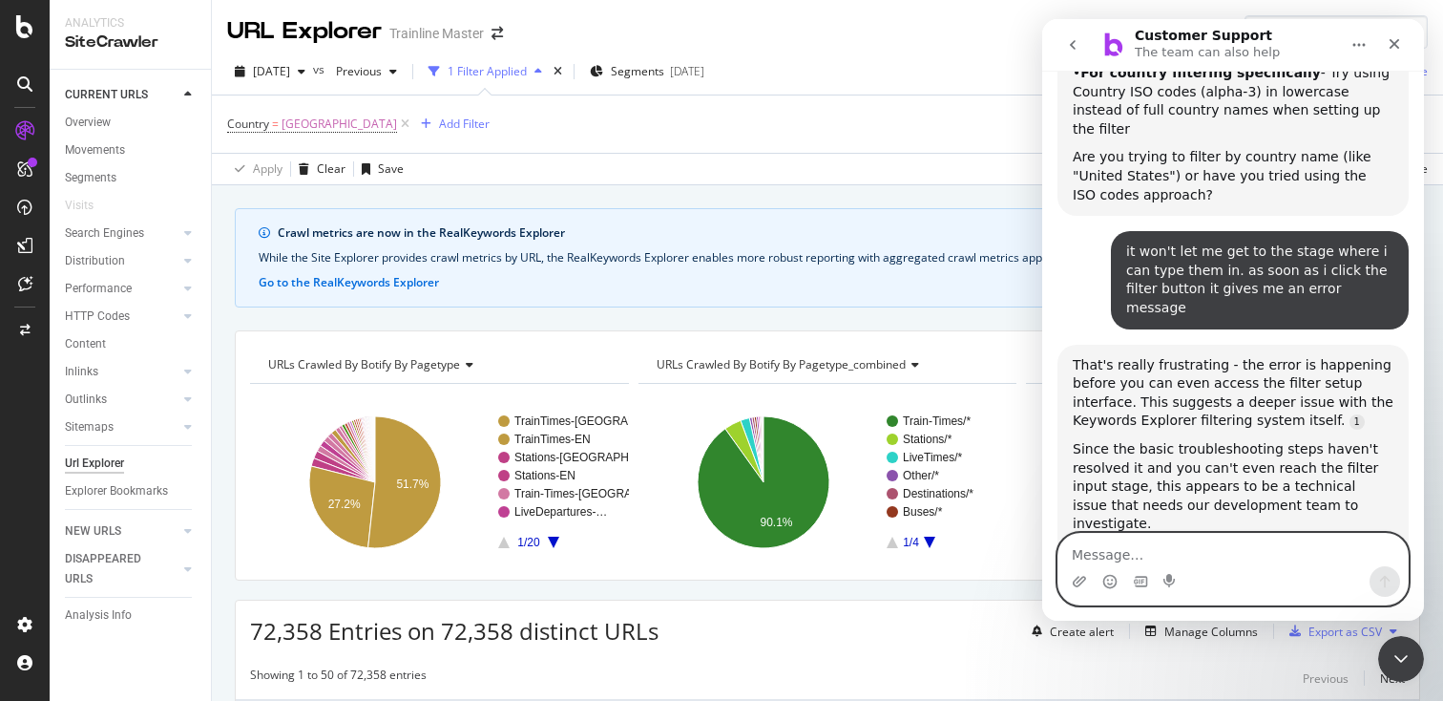
click at [1092, 556] on textarea "Message…" at bounding box center [1232, 549] width 349 height 32
type textarea "Yes, please transfer me to a human agent"
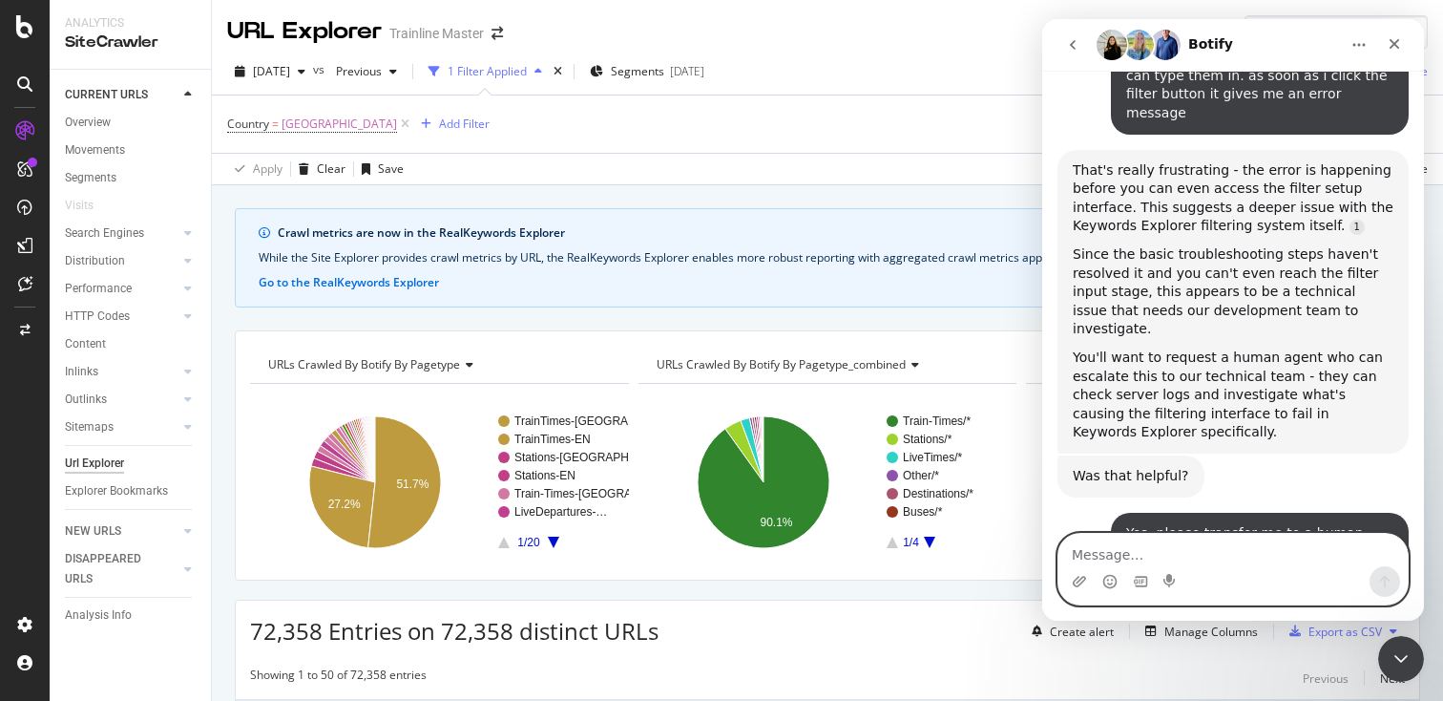
scroll to position [2375, 0]
